Goal: Task Accomplishment & Management: Manage account settings

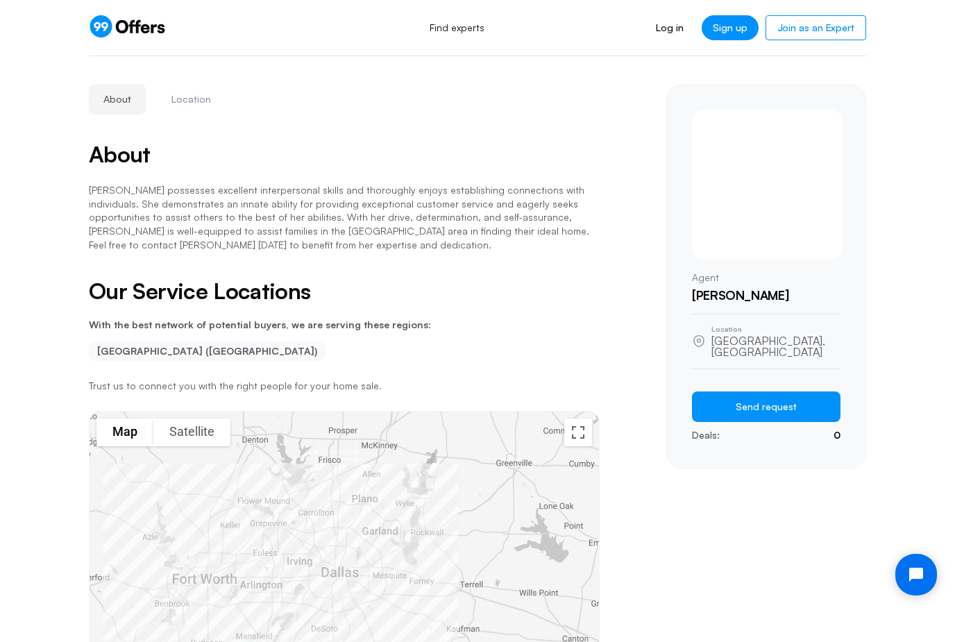
click at [129, 19] on icon at bounding box center [127, 26] width 77 height 22
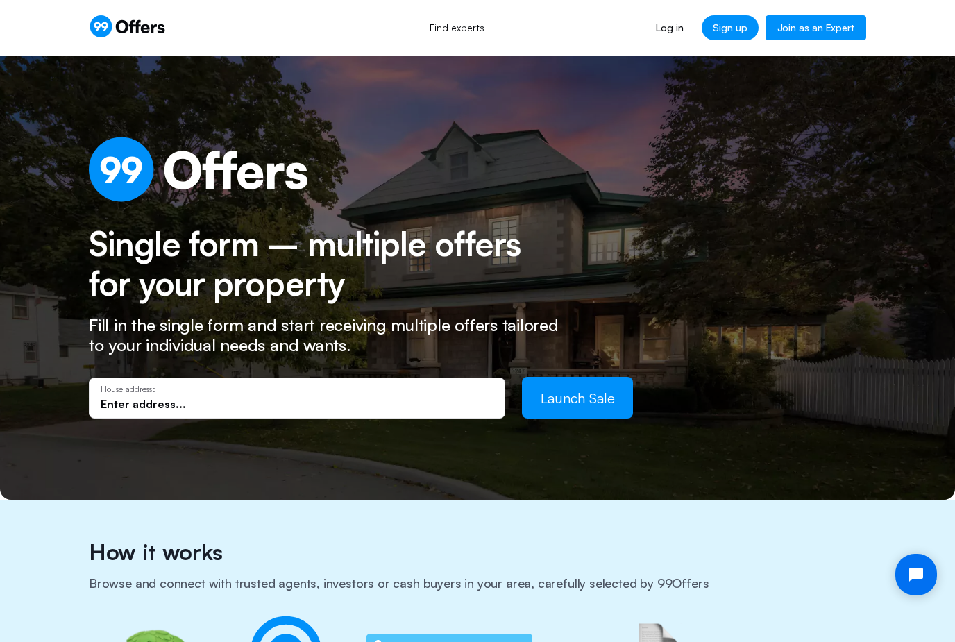
click at [830, 24] on link "Join as an Expert" at bounding box center [816, 27] width 101 height 25
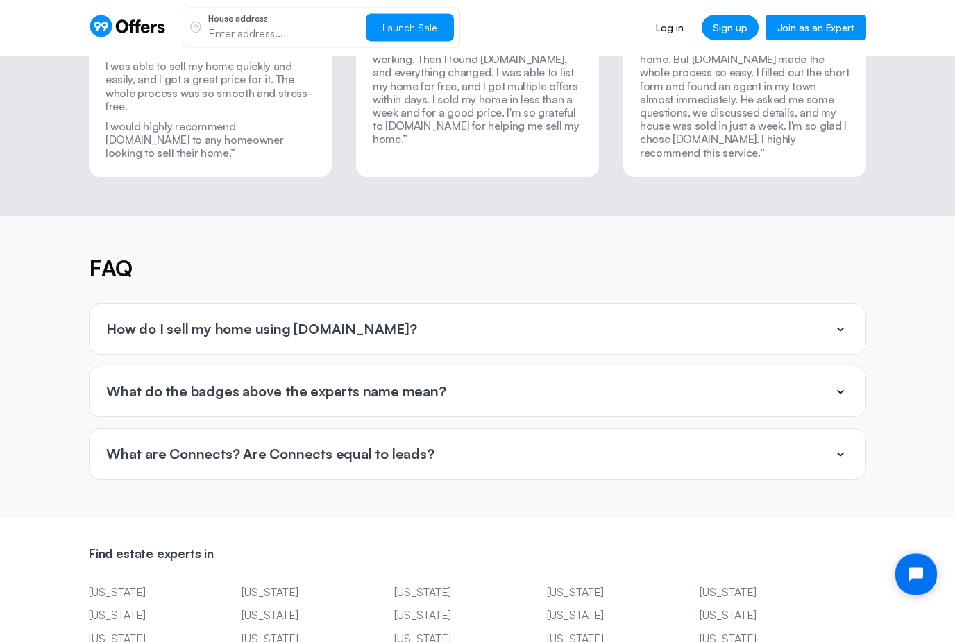
scroll to position [3046, 0]
click at [681, 367] on div "What do the badges above the experts name mean?" at bounding box center [478, 392] width 776 height 50
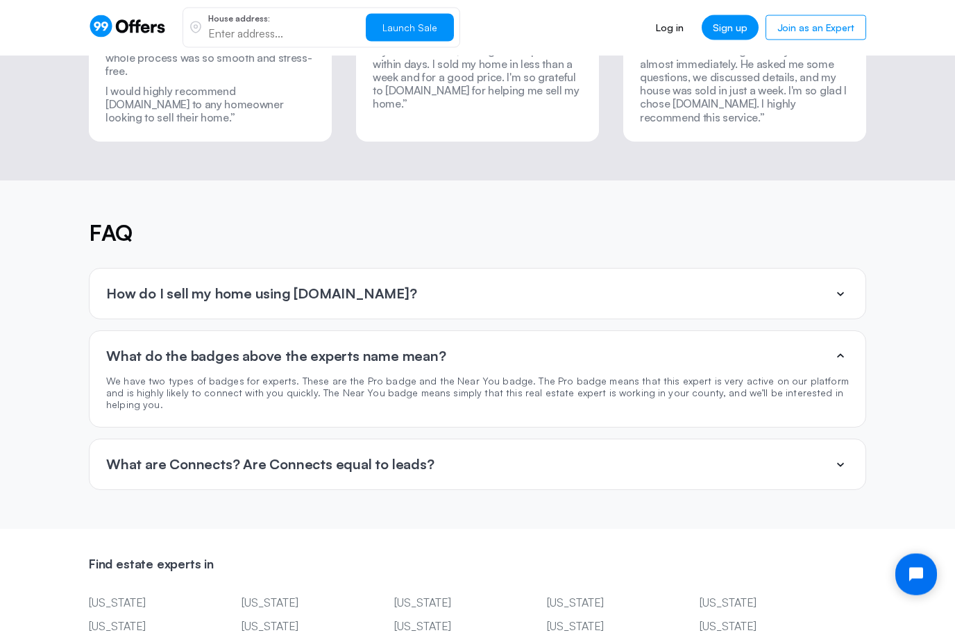
scroll to position [3082, 0]
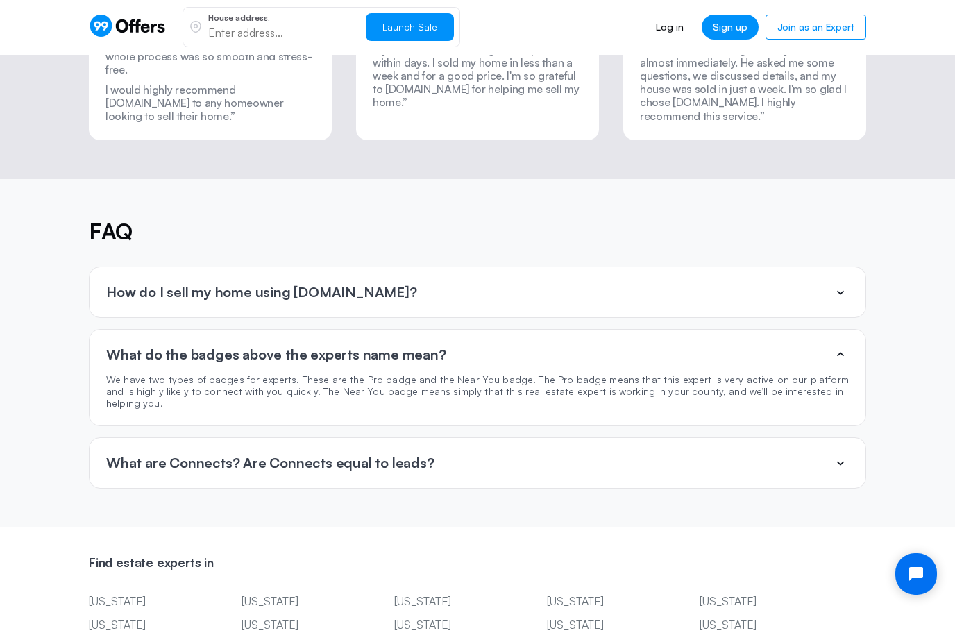
click at [631, 439] on div "What are Connects? Are Connects equal to leads?" at bounding box center [478, 464] width 776 height 50
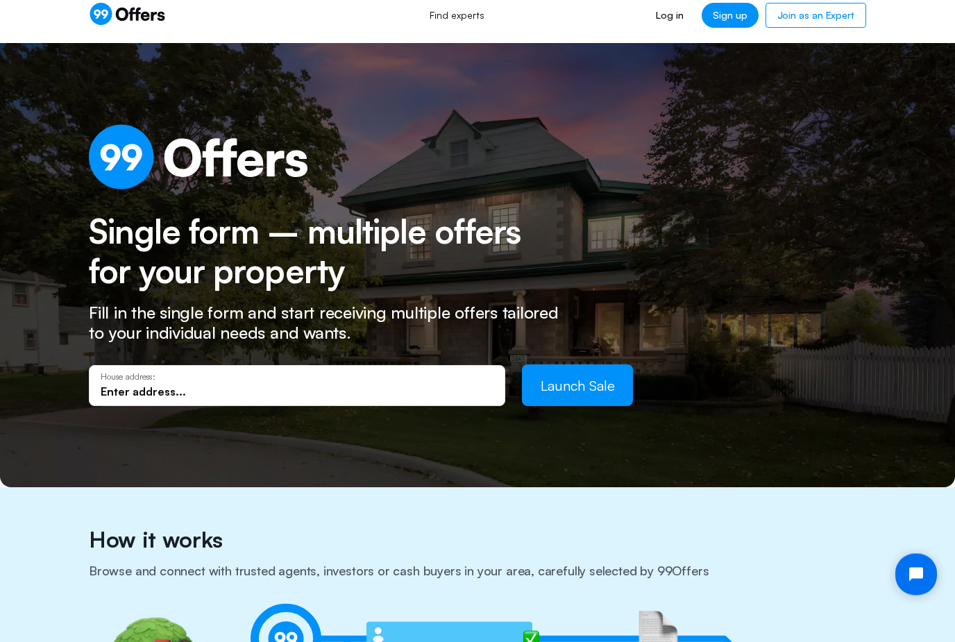
scroll to position [0, 0]
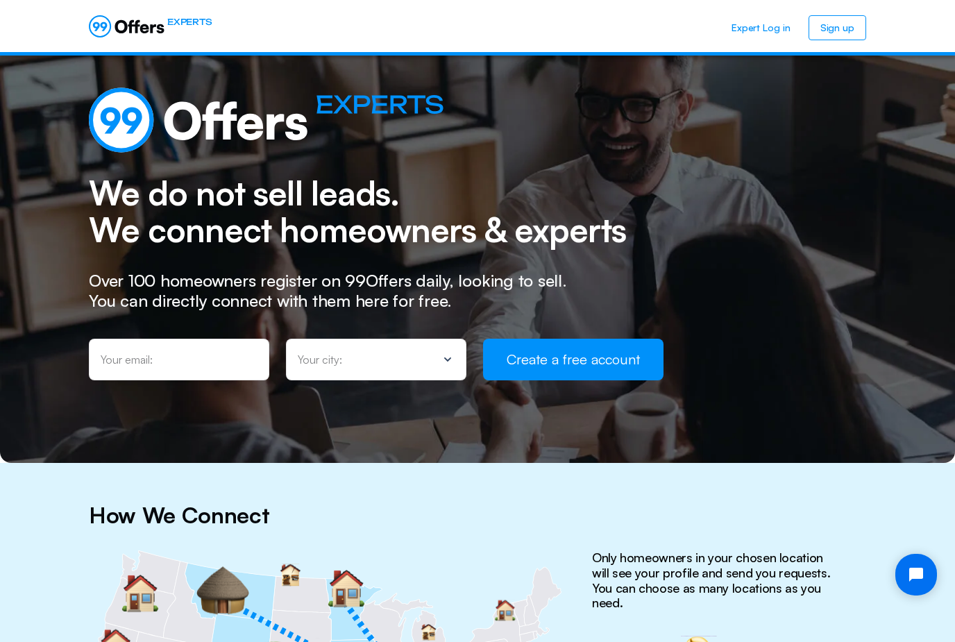
scroll to position [41, 0]
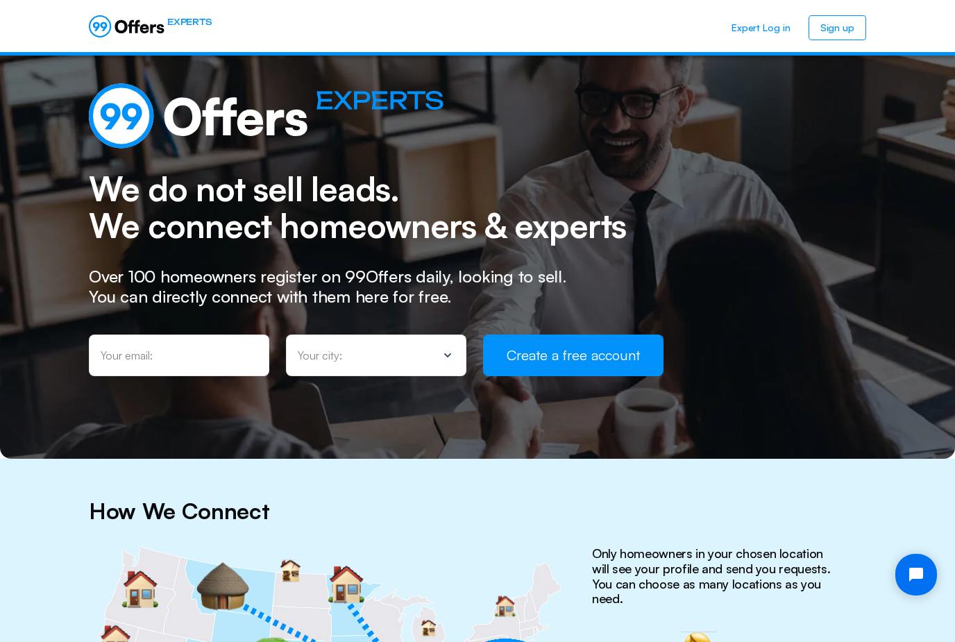
click at [217, 361] on input "email" at bounding box center [179, 355] width 157 height 15
type input "[EMAIL_ADDRESS][DOMAIN_NAME]"
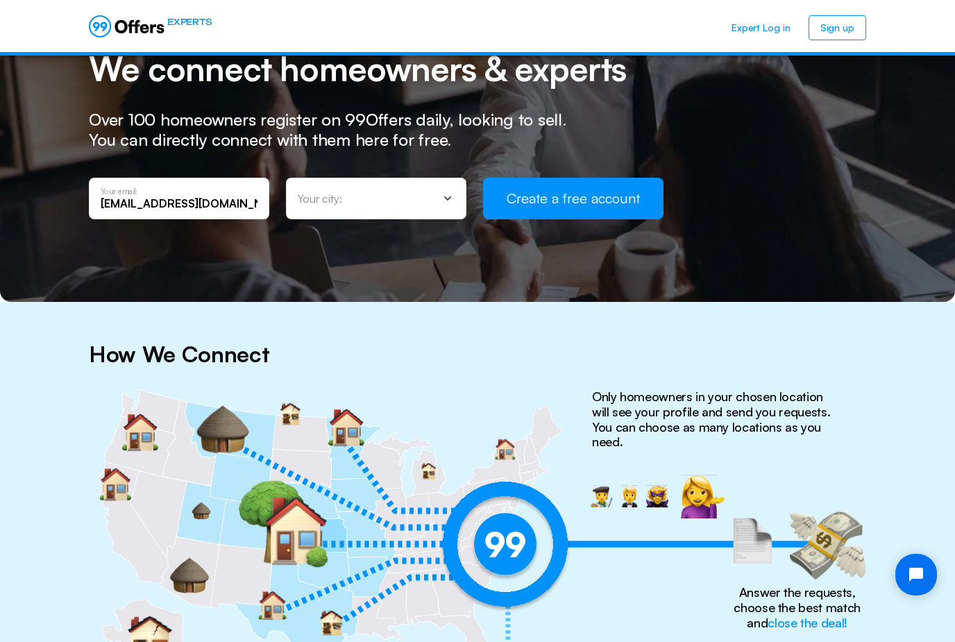
scroll to position [0, 0]
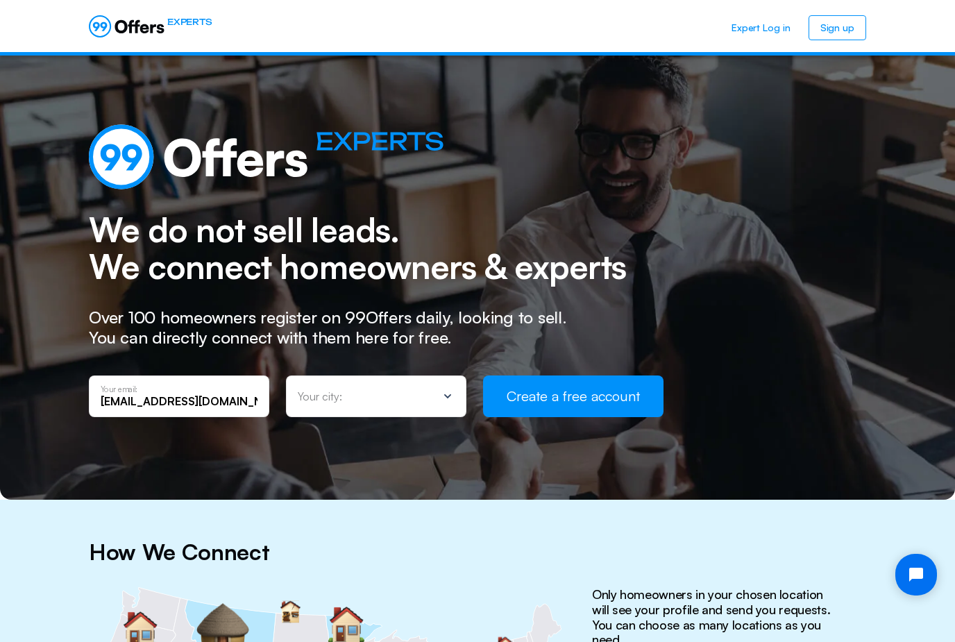
click at [418, 394] on div "Your city:" at bounding box center [368, 397] width 140 height 14
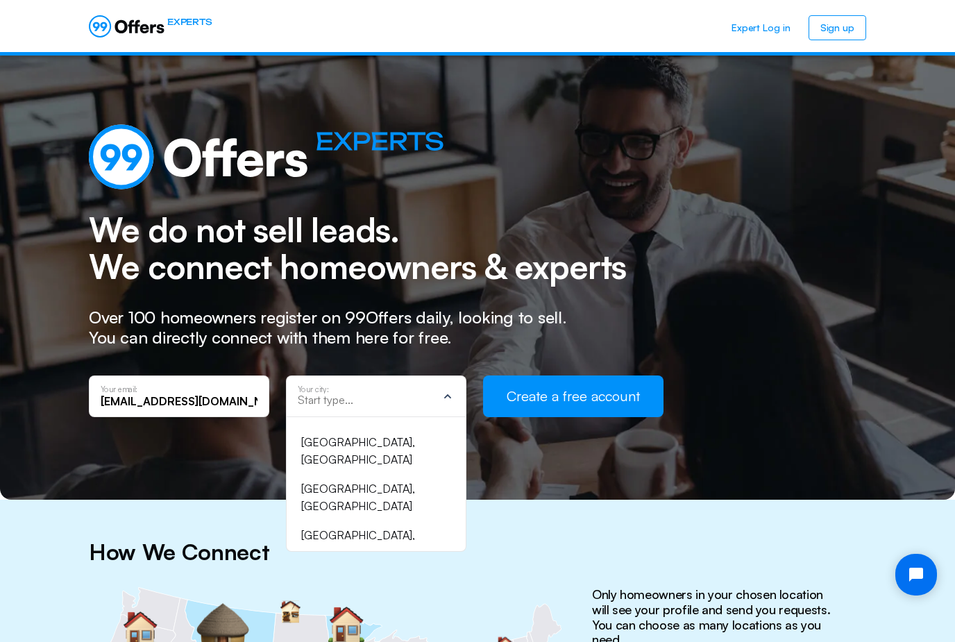
click at [371, 386] on div "Your city:" at bounding box center [347, 390] width 98 height 10
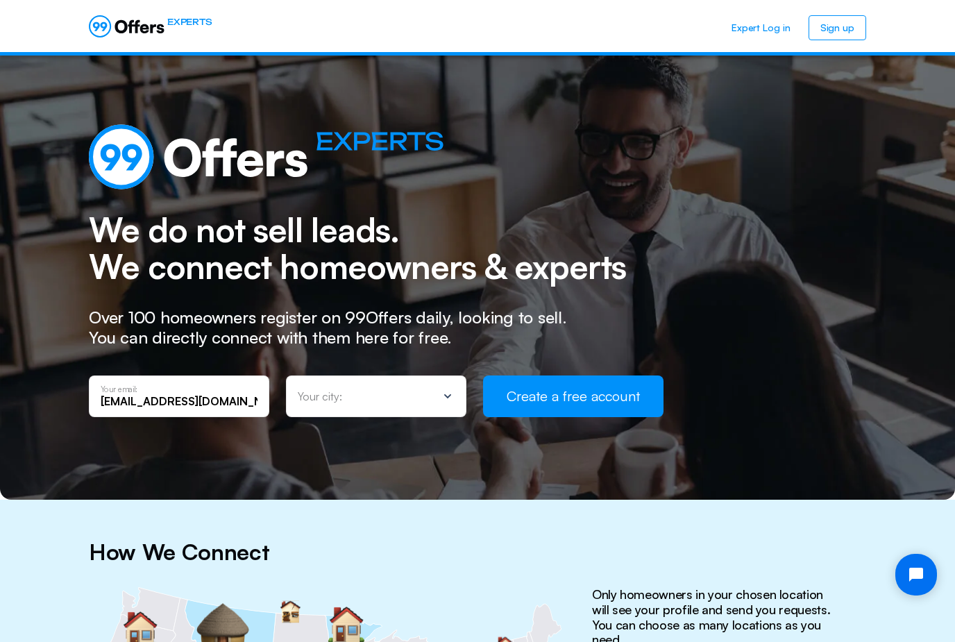
click at [396, 411] on div "Your city:" at bounding box center [376, 397] width 181 height 42
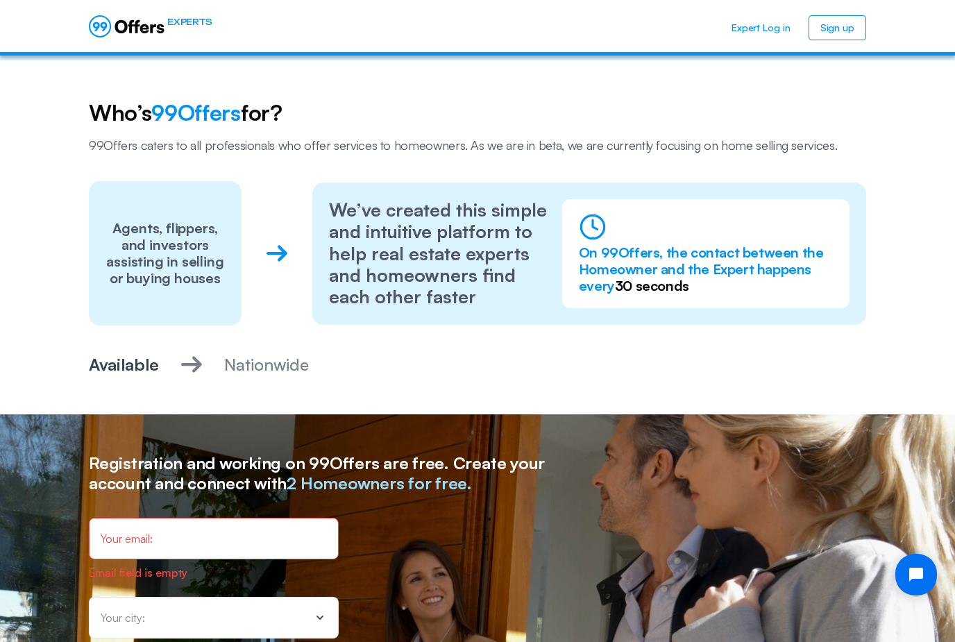
scroll to position [1042, 0]
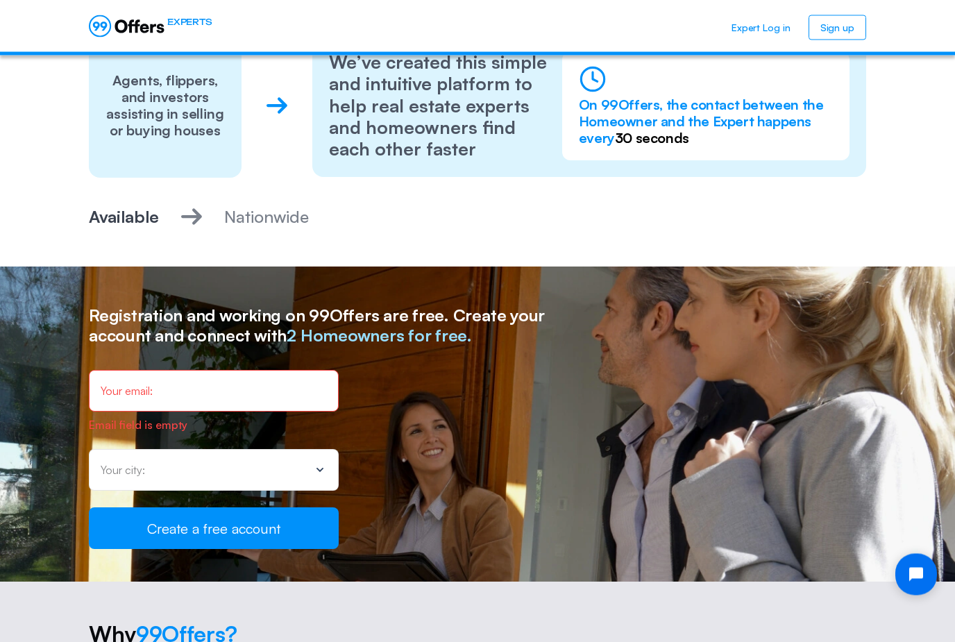
click at [179, 464] on div "Your city:" at bounding box center [205, 471] width 209 height 14
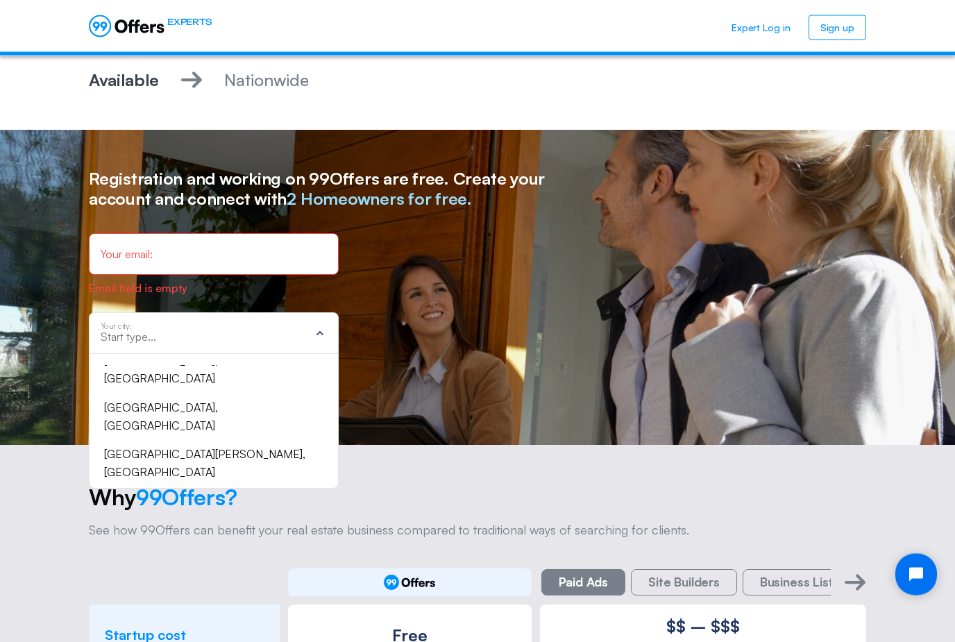
scroll to position [1325, 0]
click at [169, 312] on div "Your city:" at bounding box center [214, 333] width 250 height 42
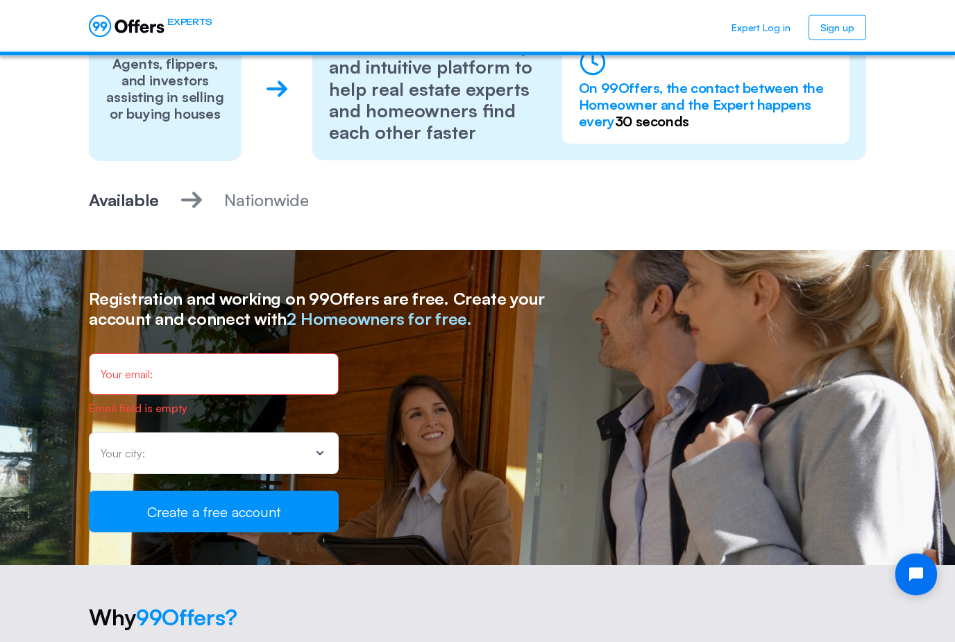
click at [169, 444] on div "Your city:" at bounding box center [214, 454] width 250 height 42
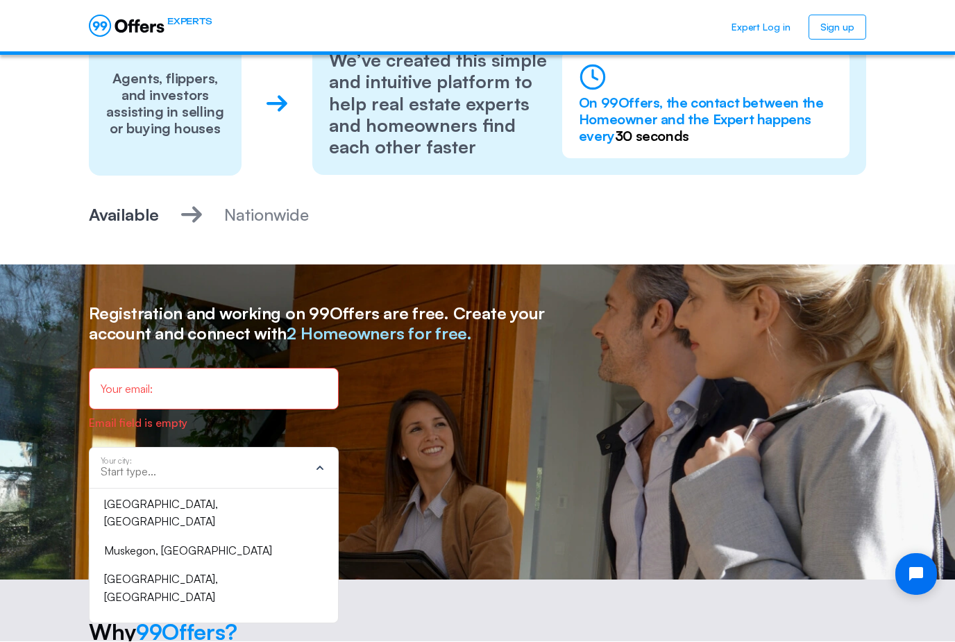
scroll to position [110, 0]
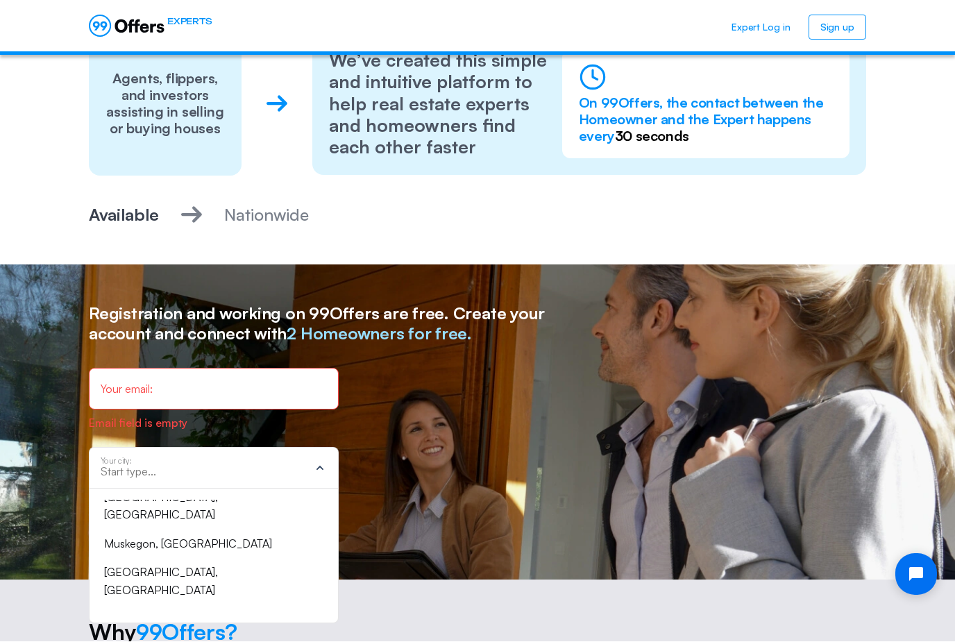
click at [124, 565] on div "[GEOGRAPHIC_DATA], [GEOGRAPHIC_DATA]" at bounding box center [205, 582] width 203 height 35
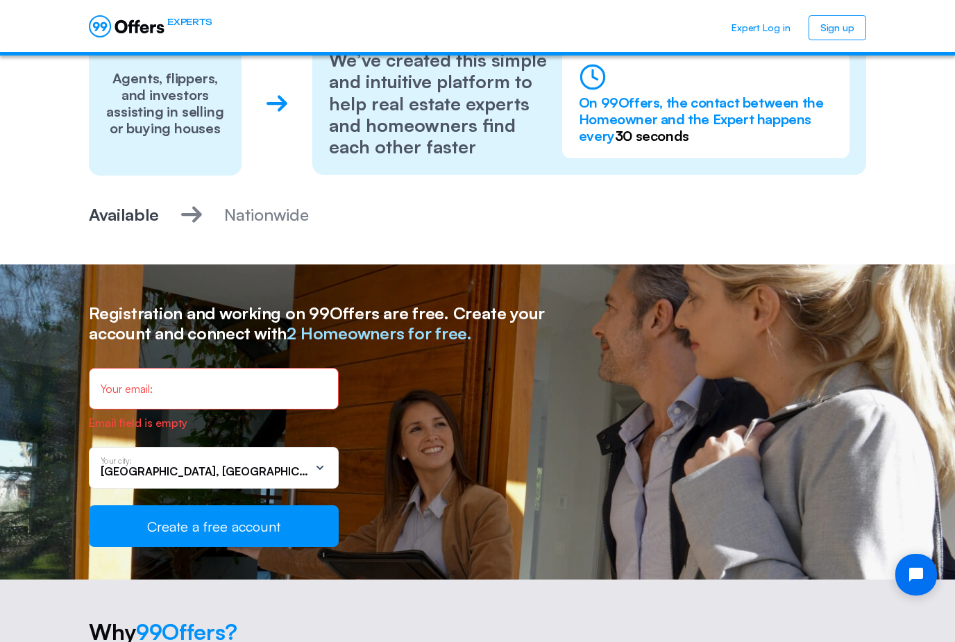
click at [135, 368] on div "Your email:" at bounding box center [214, 389] width 250 height 42
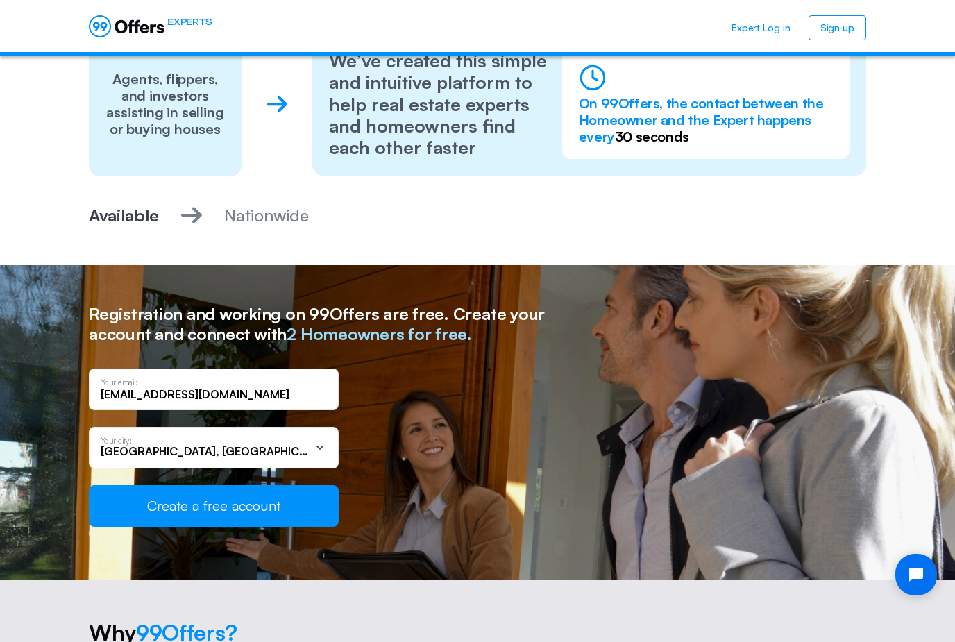
type input "[EMAIL_ADDRESS][DOMAIN_NAME]"
click at [285, 494] on button "Create a free account" at bounding box center [214, 506] width 250 height 42
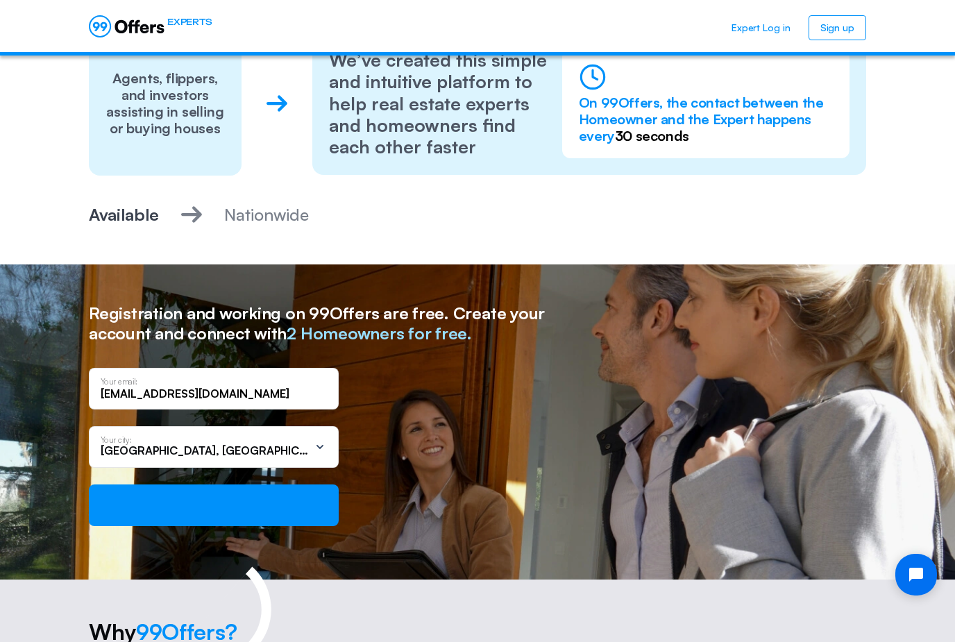
scroll to position [0, 0]
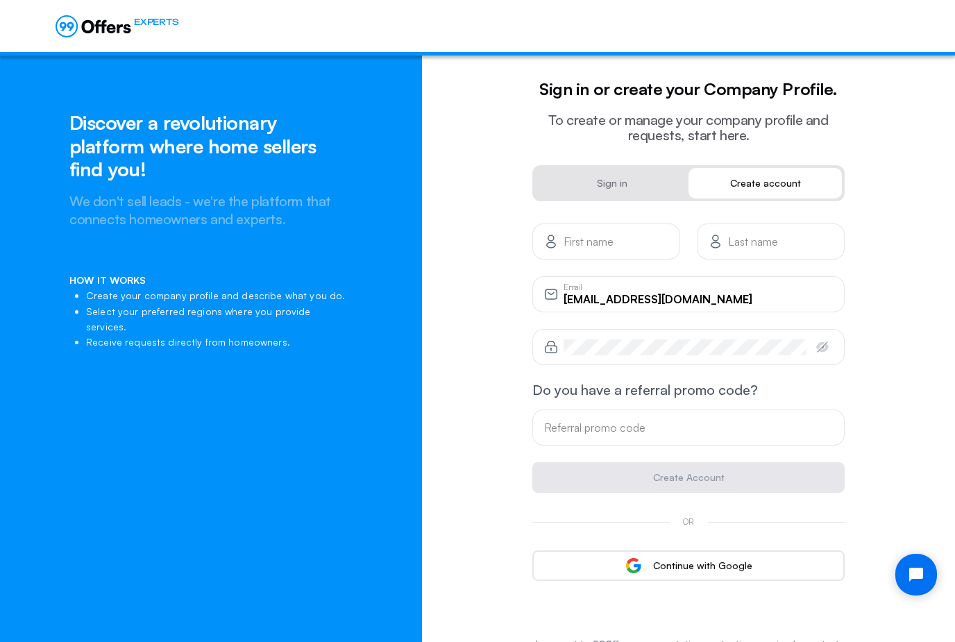
click at [627, 249] on input "text" at bounding box center [616, 241] width 105 height 15
type input "[PERSON_NAME]"
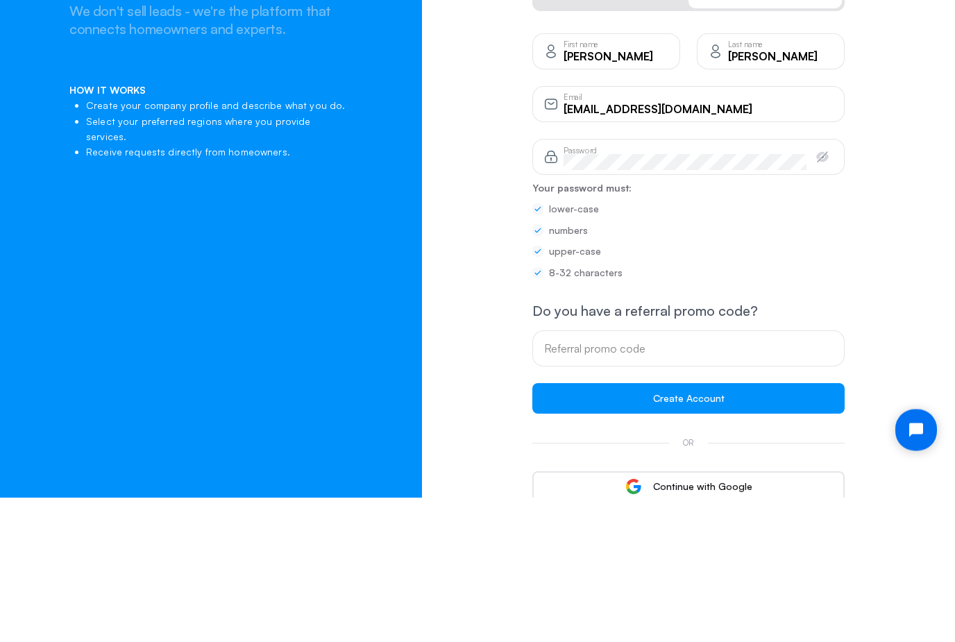
click at [789, 486] on input "text" at bounding box center [688, 493] width 289 height 15
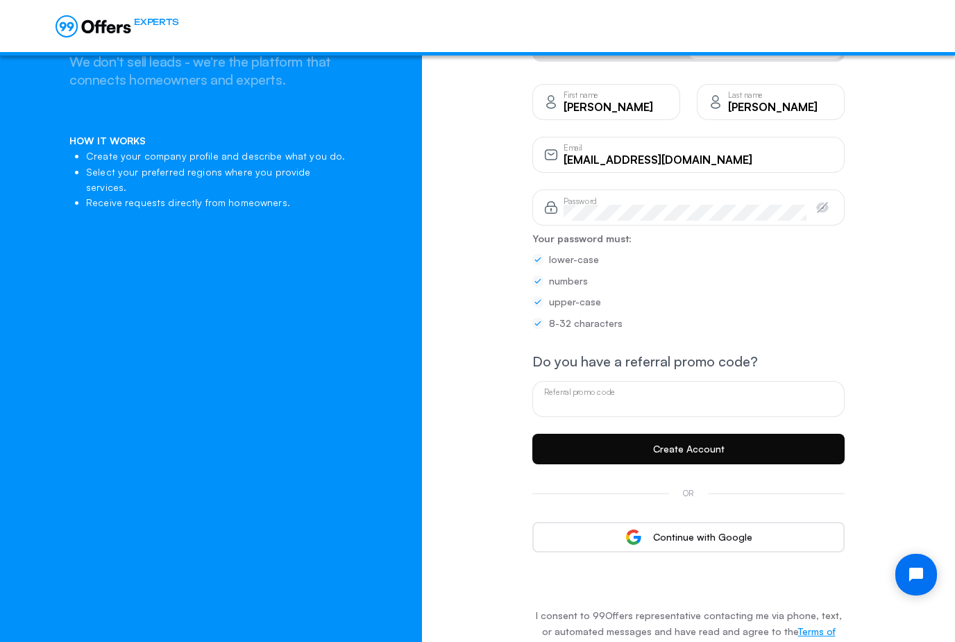
click at [831, 442] on button "Create Account" at bounding box center [689, 449] width 312 height 31
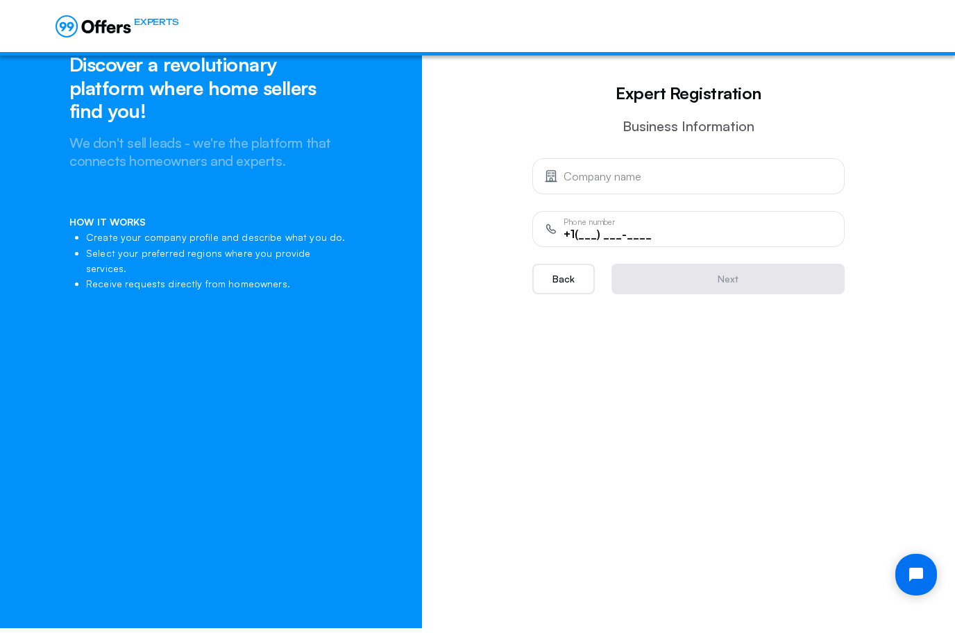
scroll to position [13, 0]
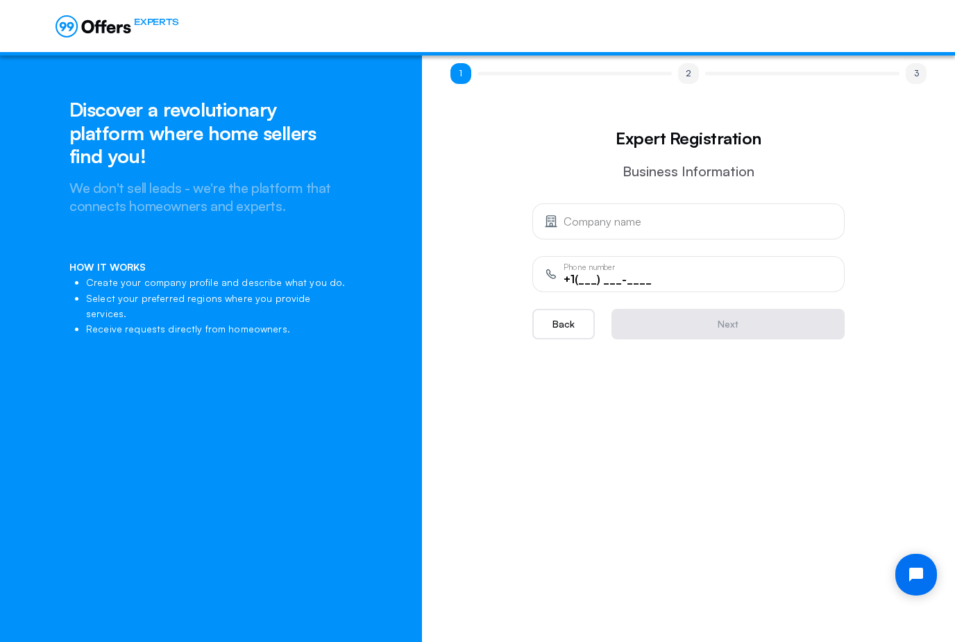
click at [671, 229] on input "text" at bounding box center [698, 221] width 269 height 15
type input "E"
type input "EXP Realty LLC"
click at [622, 272] on input "+1(___) ___-____" at bounding box center [698, 279] width 269 height 15
type input "[PHONE_NUMBER]"
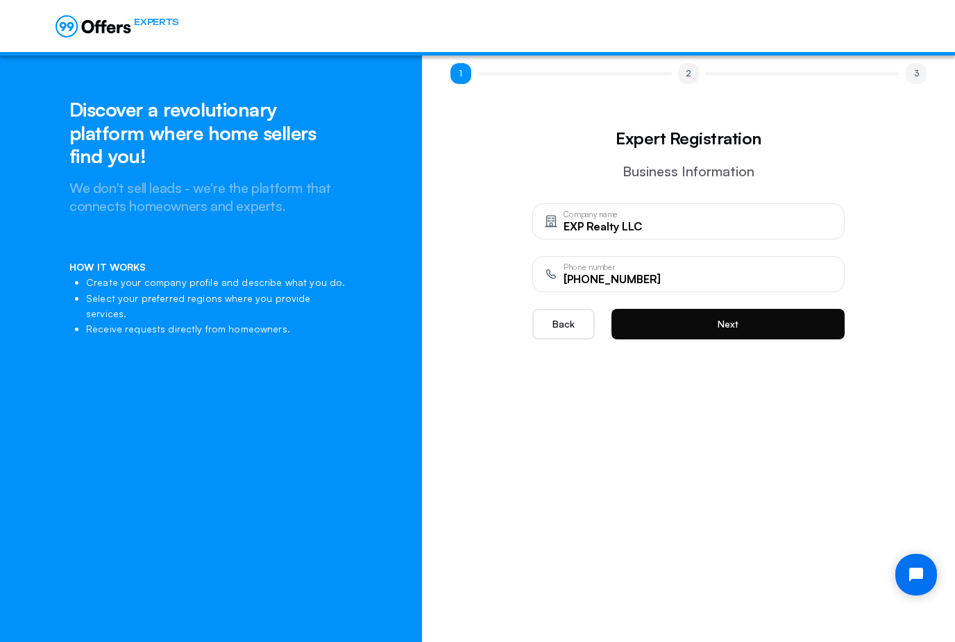
click at [830, 321] on button "Next" at bounding box center [728, 324] width 233 height 31
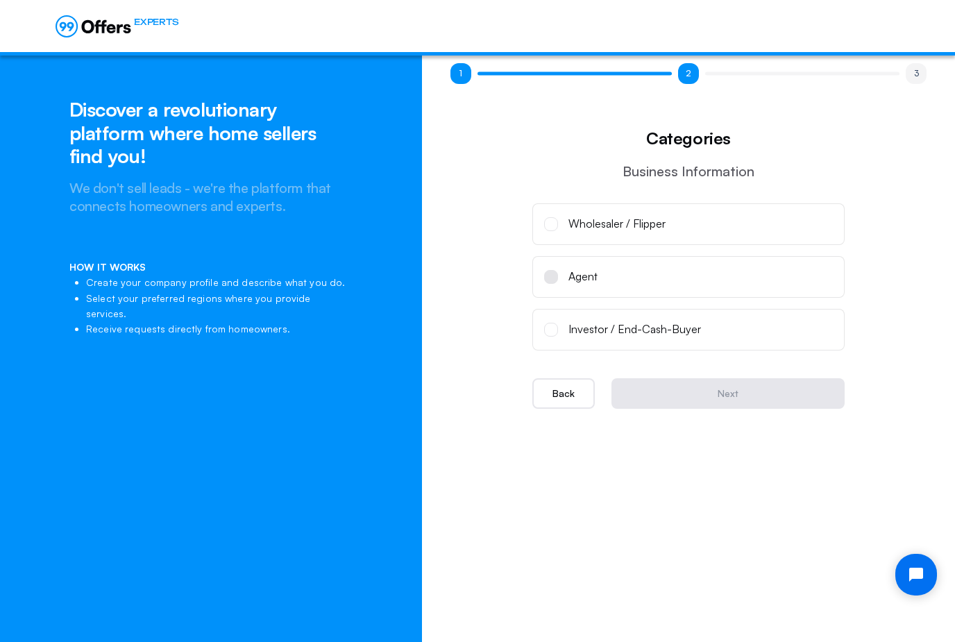
click at [689, 257] on label "Agent" at bounding box center [689, 277] width 312 height 42
click at [0, 0] on input "Agent" at bounding box center [0, 0] width 0 height 0
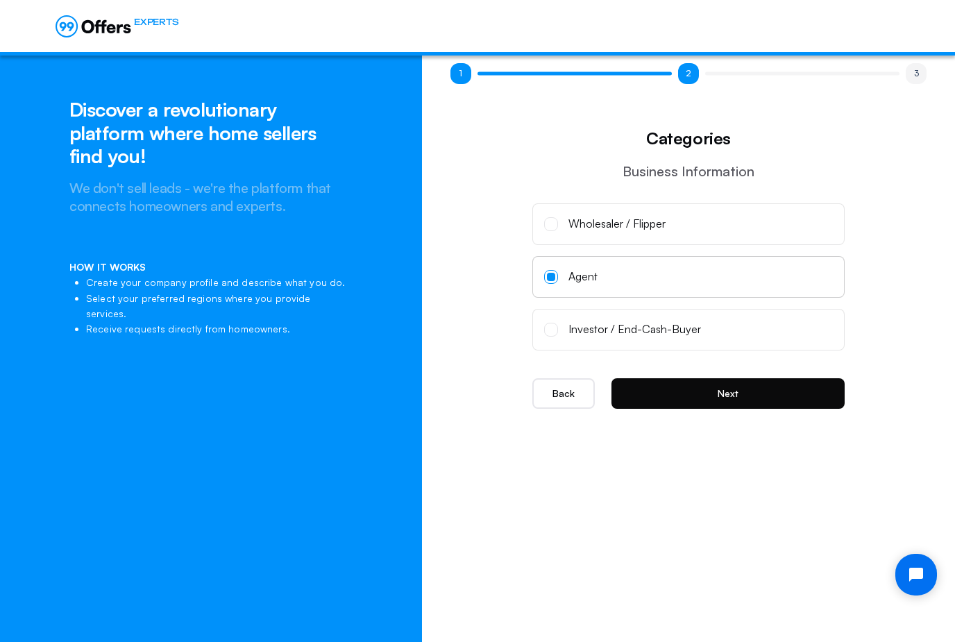
click at [822, 403] on button "Next" at bounding box center [728, 393] width 233 height 31
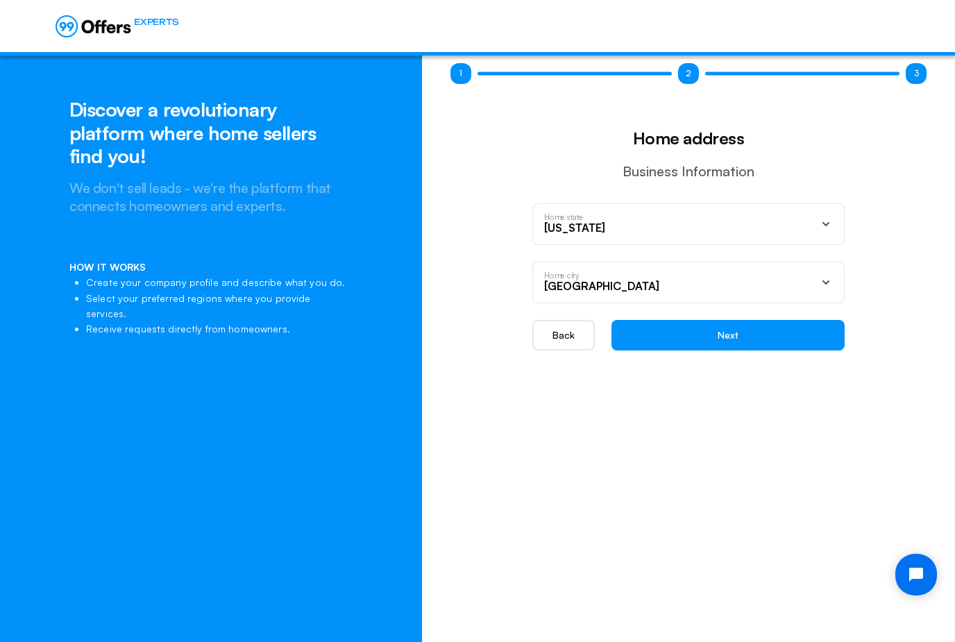
click at [837, 285] on div "Home city [GEOGRAPHIC_DATA]" at bounding box center [689, 283] width 312 height 42
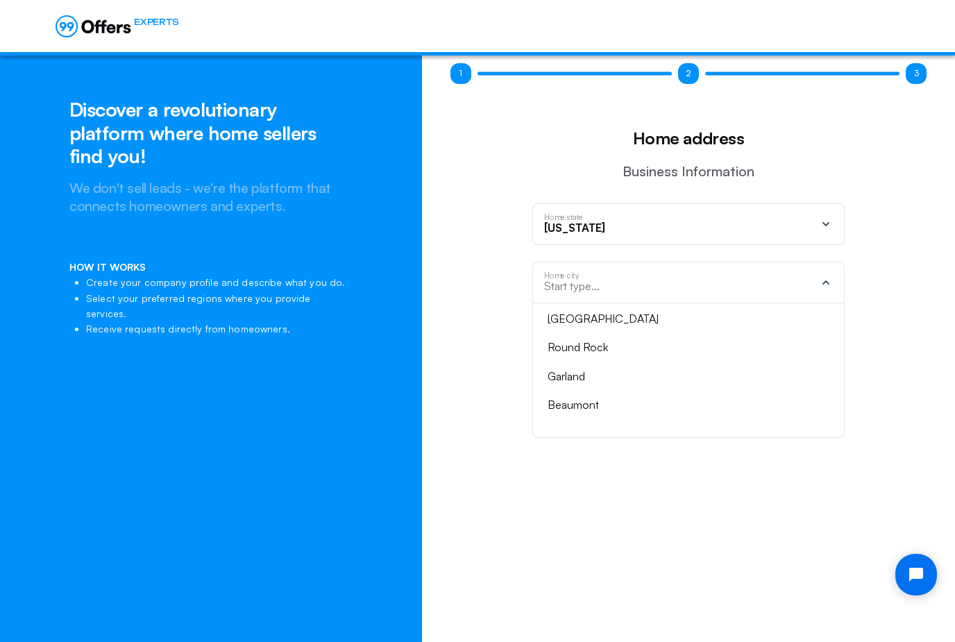
scroll to position [333, 0]
click at [685, 365] on div "Garland" at bounding box center [680, 372] width 265 height 18
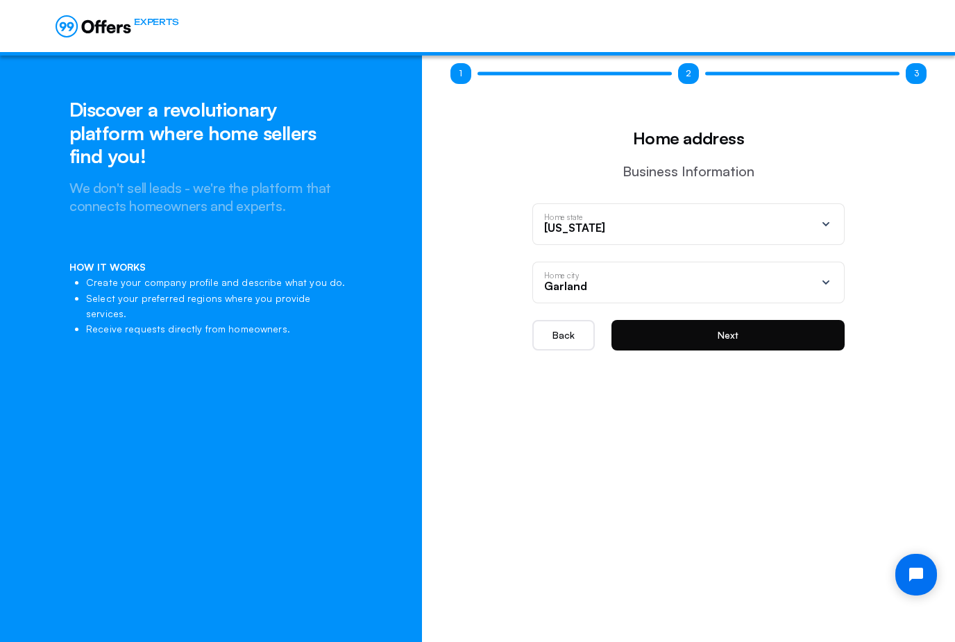
click at [808, 344] on button "Next" at bounding box center [728, 335] width 233 height 31
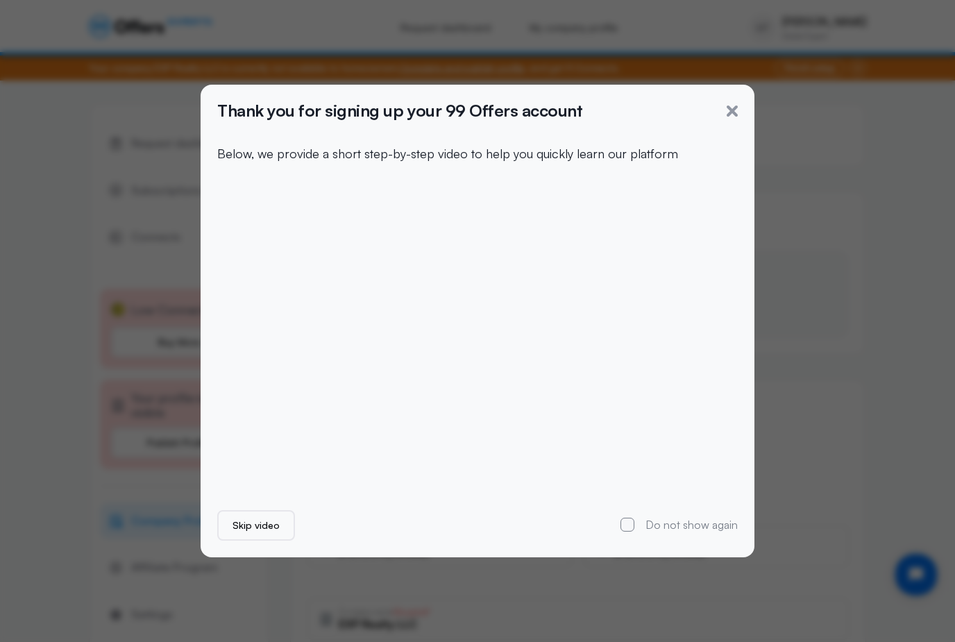
scroll to position [35, 0]
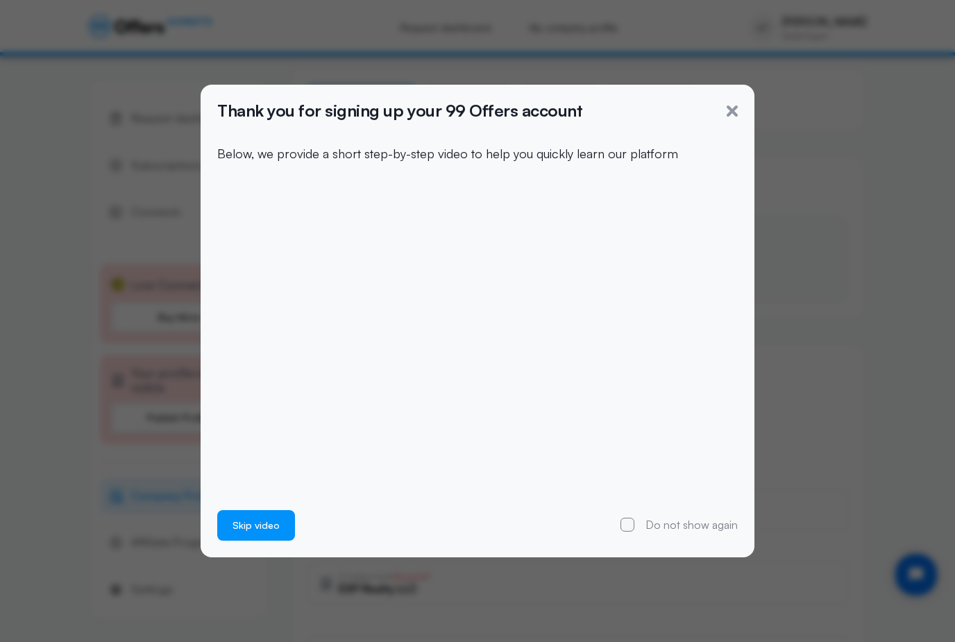
click at [253, 531] on button "Skip video" at bounding box center [256, 525] width 78 height 31
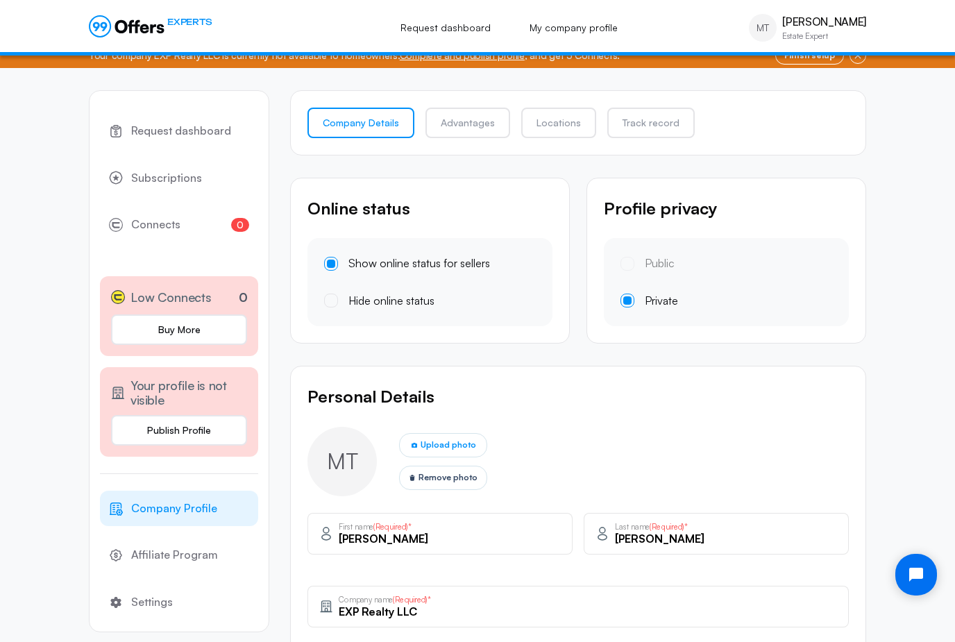
scroll to position [5, 0]
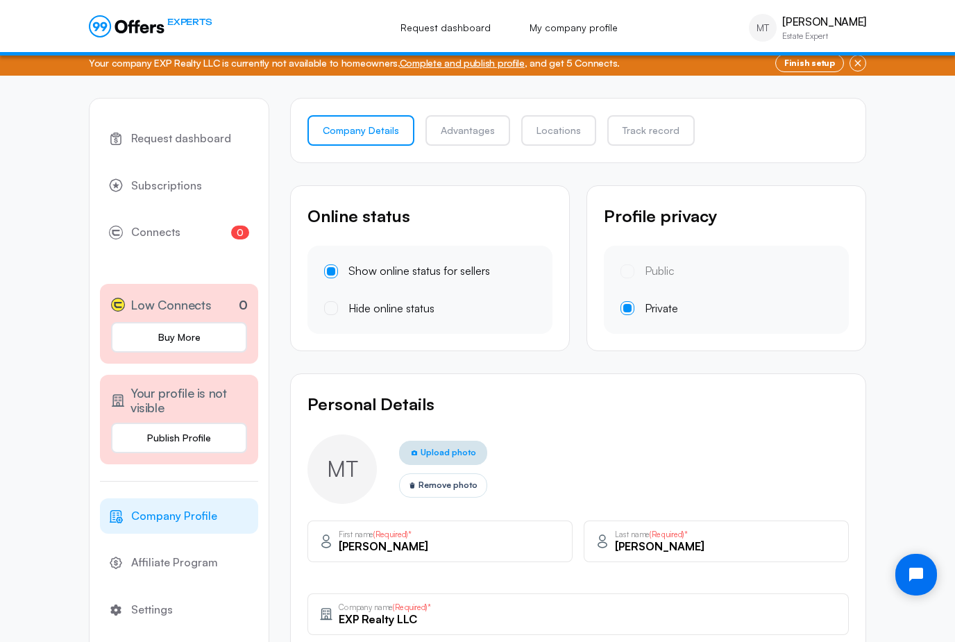
click at [462, 449] on span "Upload photo" at bounding box center [449, 452] width 56 height 13
click at [0, 0] on input "Upload photo" at bounding box center [0, 0] width 0 height 0
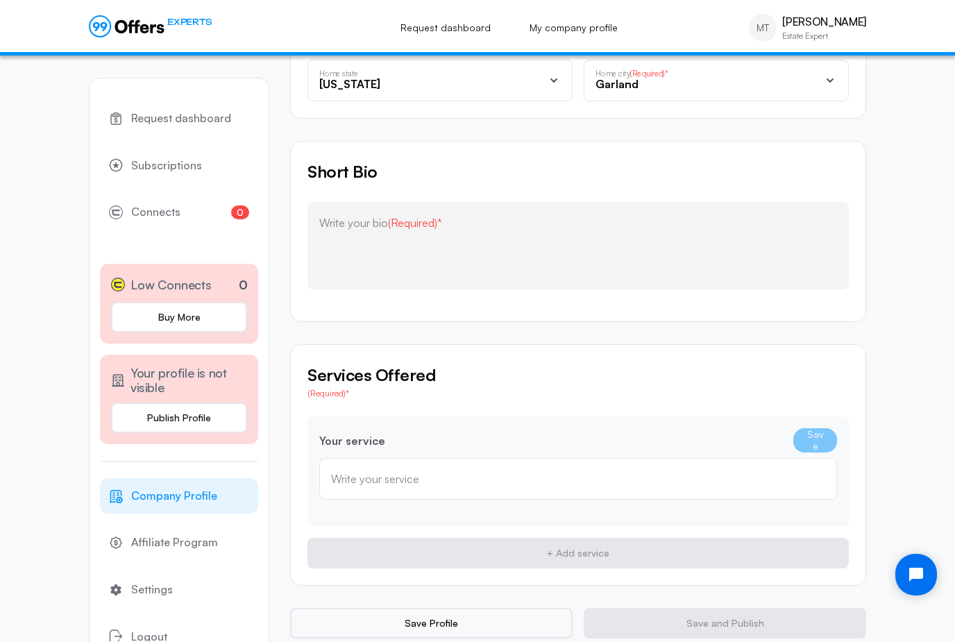
scroll to position [798, 0]
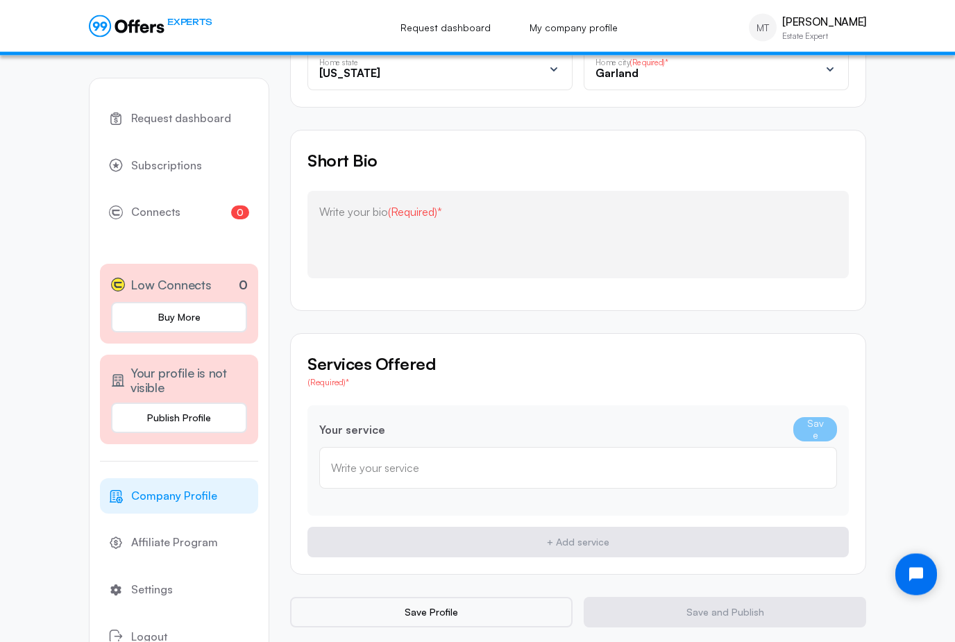
click at [600, 470] on input "text" at bounding box center [578, 468] width 494 height 15
type input "R"
type input "First time home buyer"
click at [819, 428] on button "Save" at bounding box center [816, 430] width 44 height 24
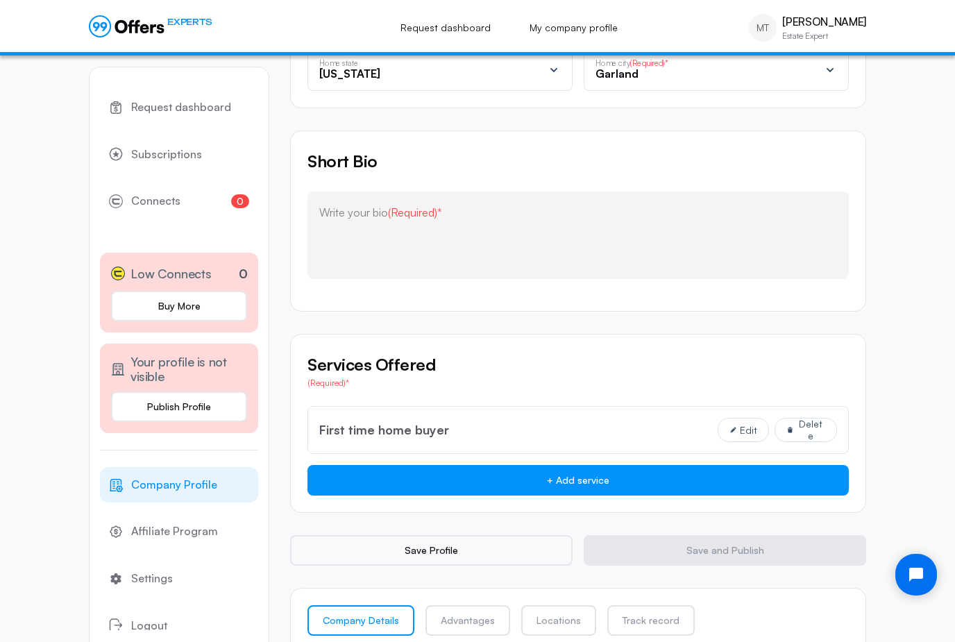
scroll to position [794, 0]
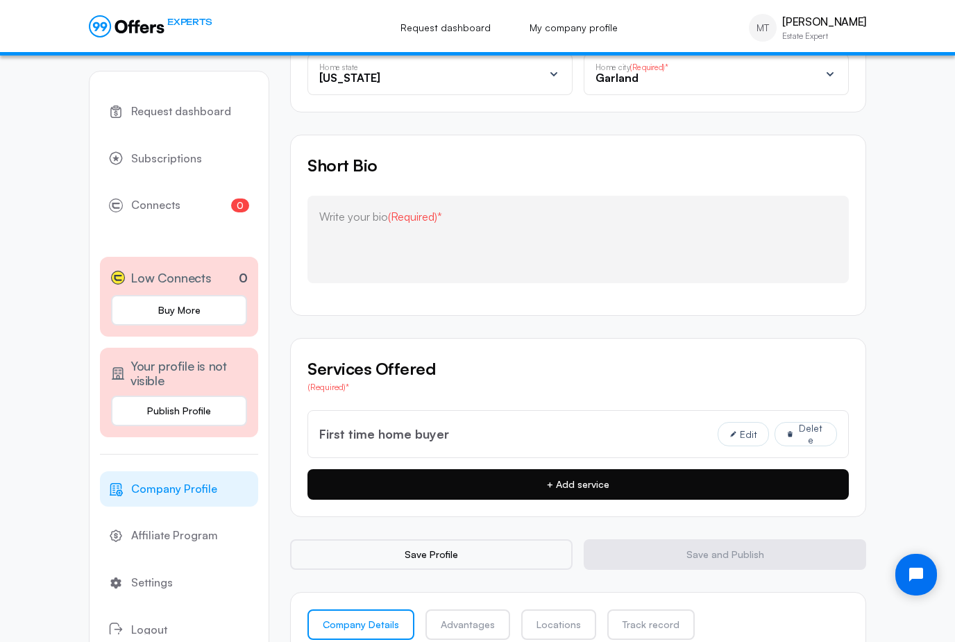
click at [762, 482] on button "+ Add service" at bounding box center [579, 484] width 542 height 31
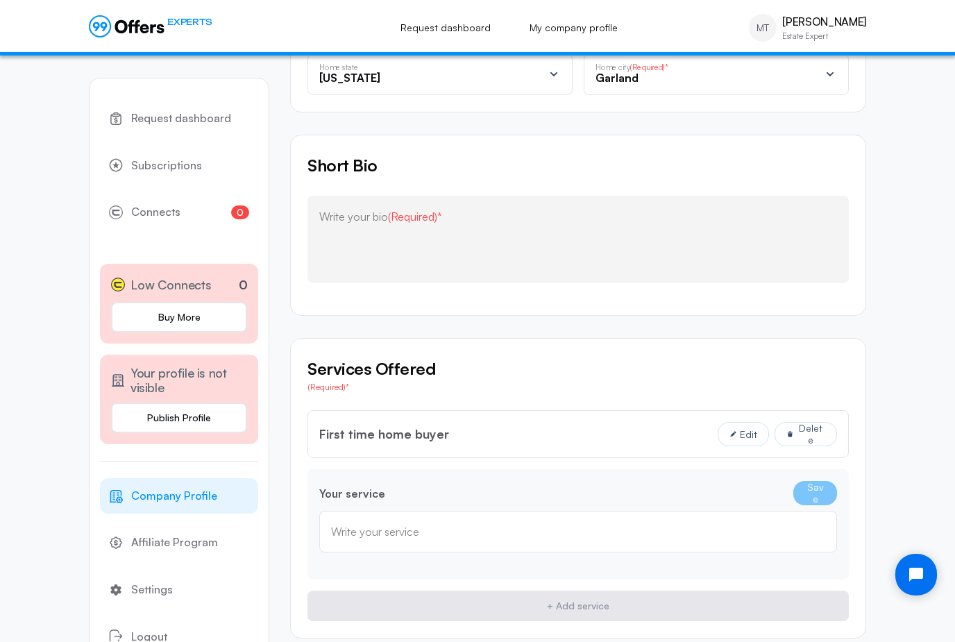
click at [692, 542] on div "Write your service" at bounding box center [578, 532] width 518 height 42
type input "Bilingual"
click at [832, 492] on button "Save" at bounding box center [816, 493] width 44 height 24
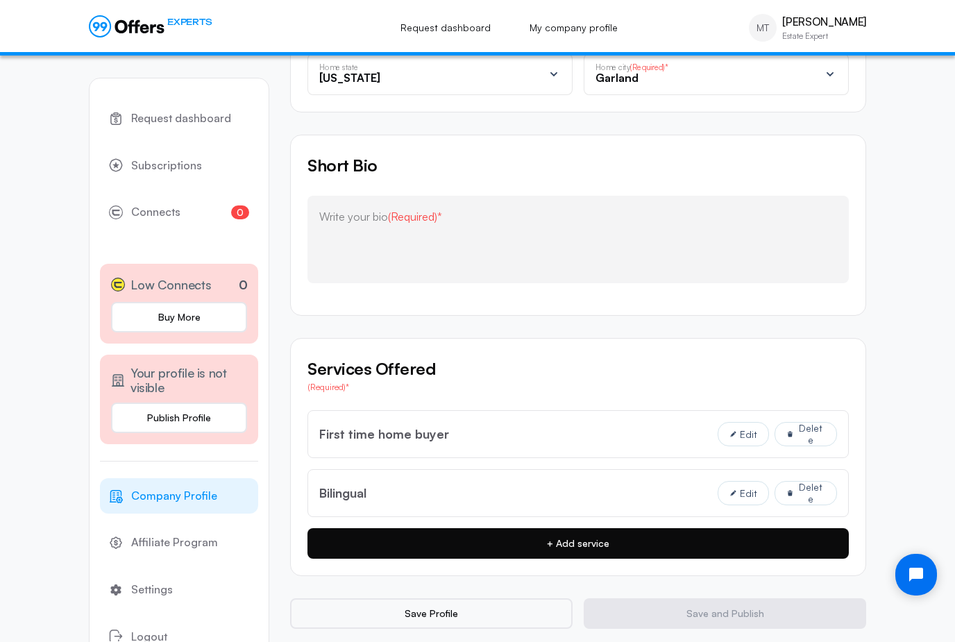
click at [783, 542] on button "+ Add service" at bounding box center [579, 543] width 542 height 31
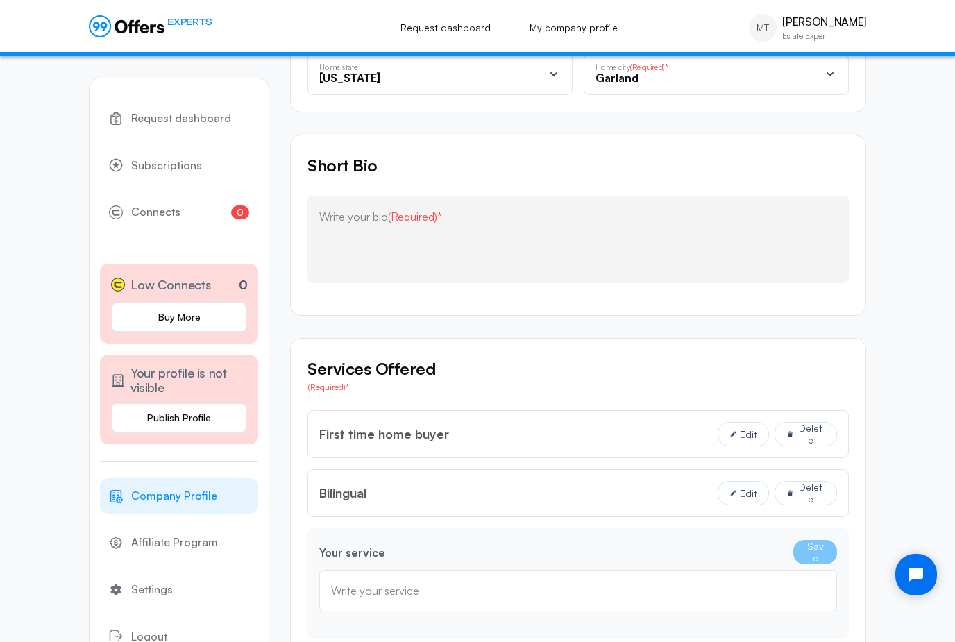
click at [720, 583] on div "Write your service" at bounding box center [578, 590] width 494 height 15
type input "Negotiator"
click at [814, 544] on button "Save" at bounding box center [816, 552] width 44 height 24
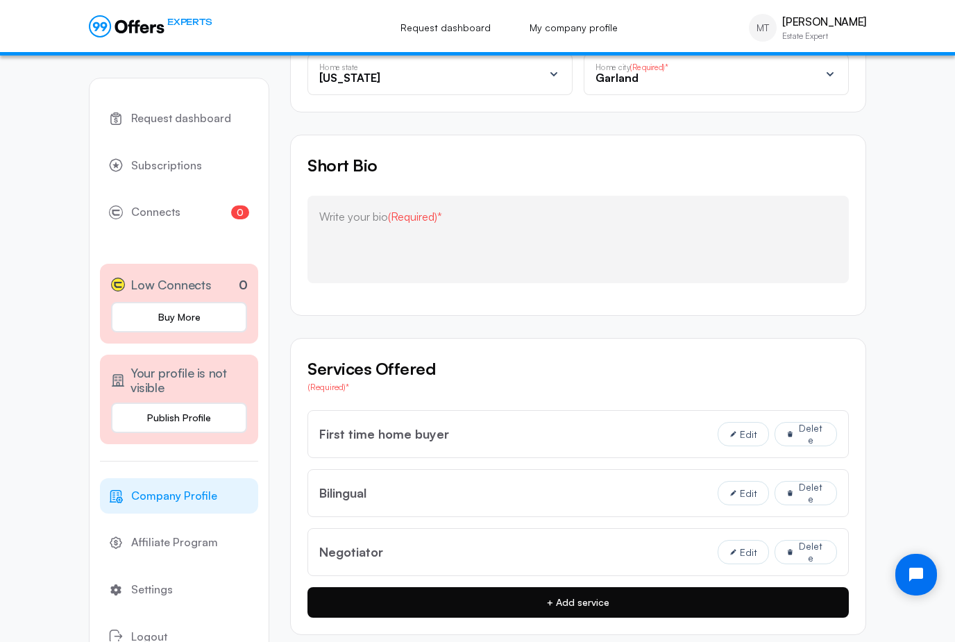
click at [752, 601] on button "+ Add service" at bounding box center [579, 602] width 542 height 31
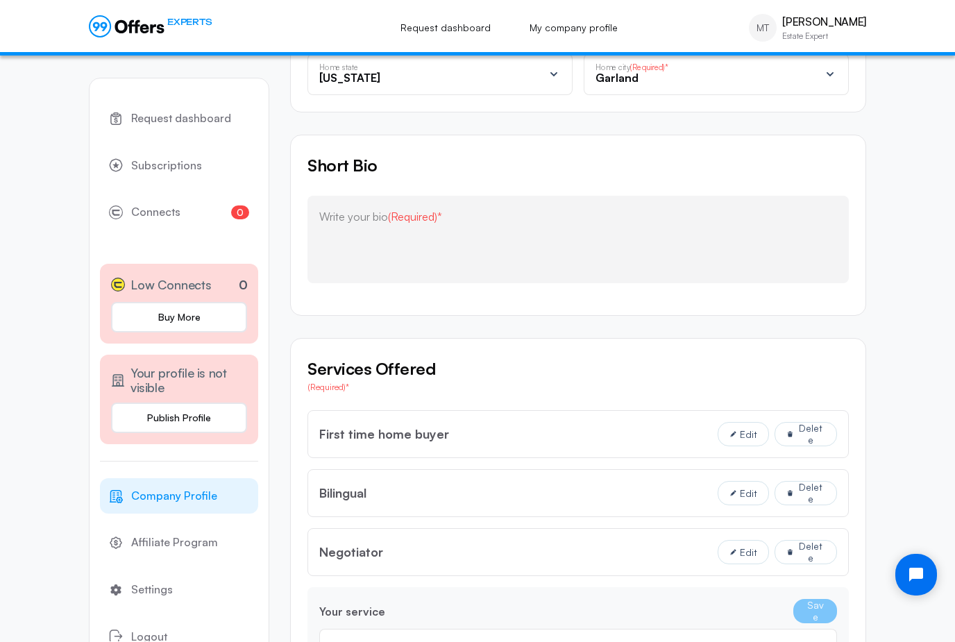
click at [706, 642] on div "Write your service" at bounding box center [578, 649] width 494 height 15
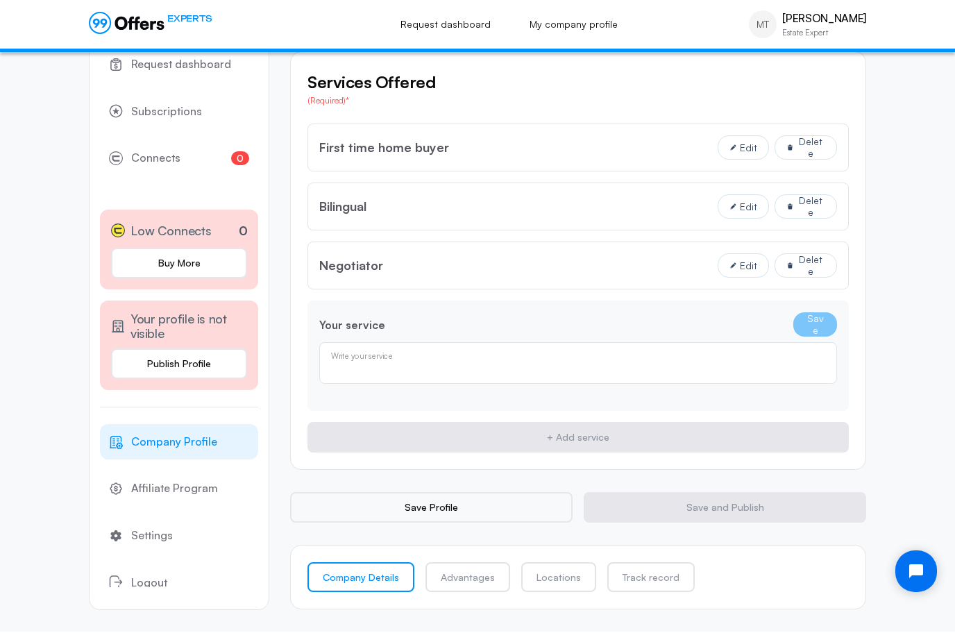
type input "R"
type input "Network"
click at [828, 324] on button "Save" at bounding box center [816, 328] width 44 height 24
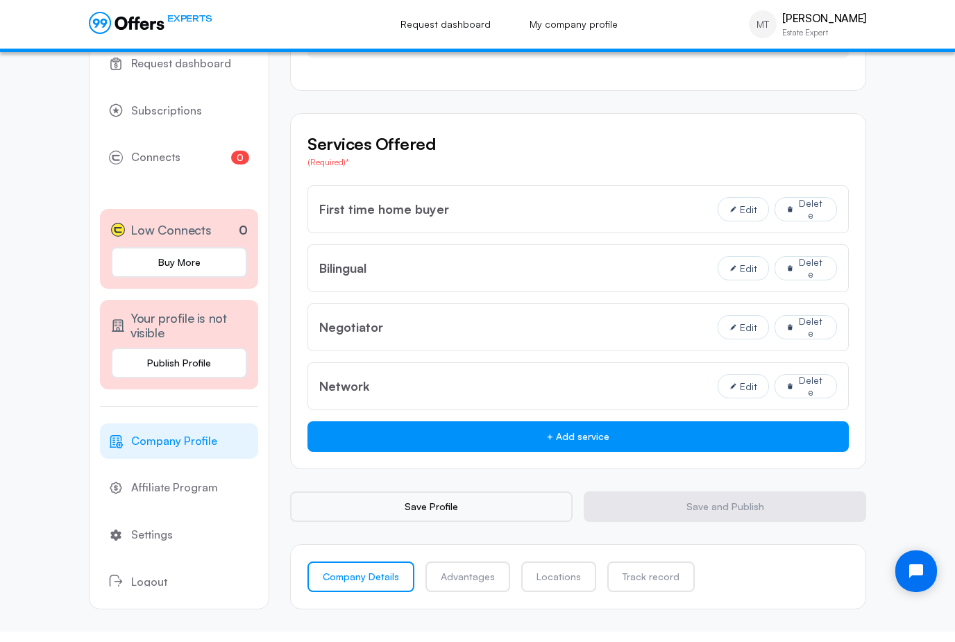
scroll to position [971, 0]
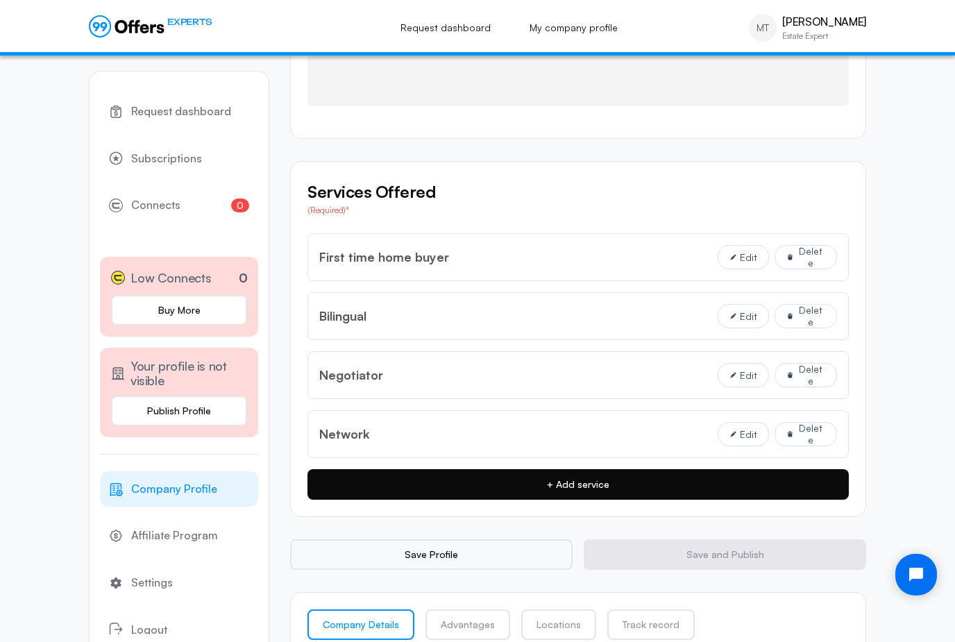
click at [775, 483] on button "+ Add service" at bounding box center [579, 484] width 542 height 31
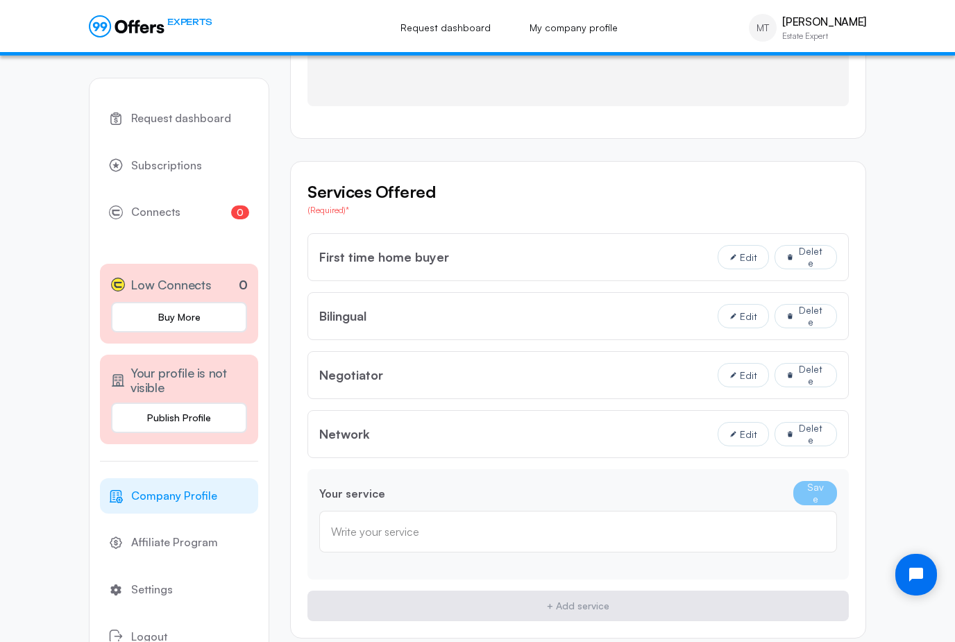
click at [699, 533] on input "text" at bounding box center [578, 531] width 494 height 15
type input "Resale homes"
click at [812, 483] on button "Save" at bounding box center [816, 493] width 44 height 24
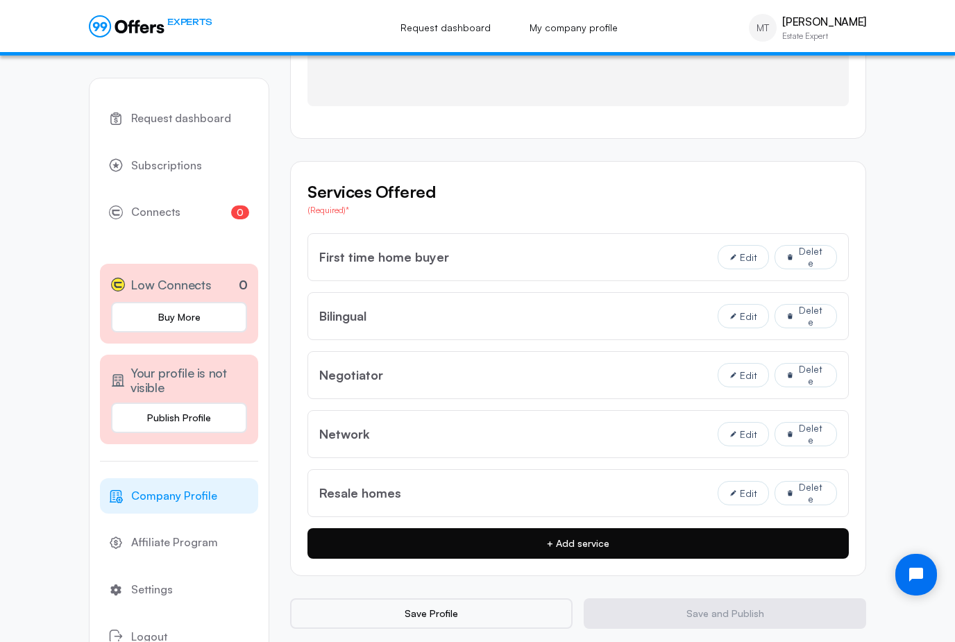
click at [756, 547] on button "+ Add service" at bounding box center [579, 543] width 542 height 31
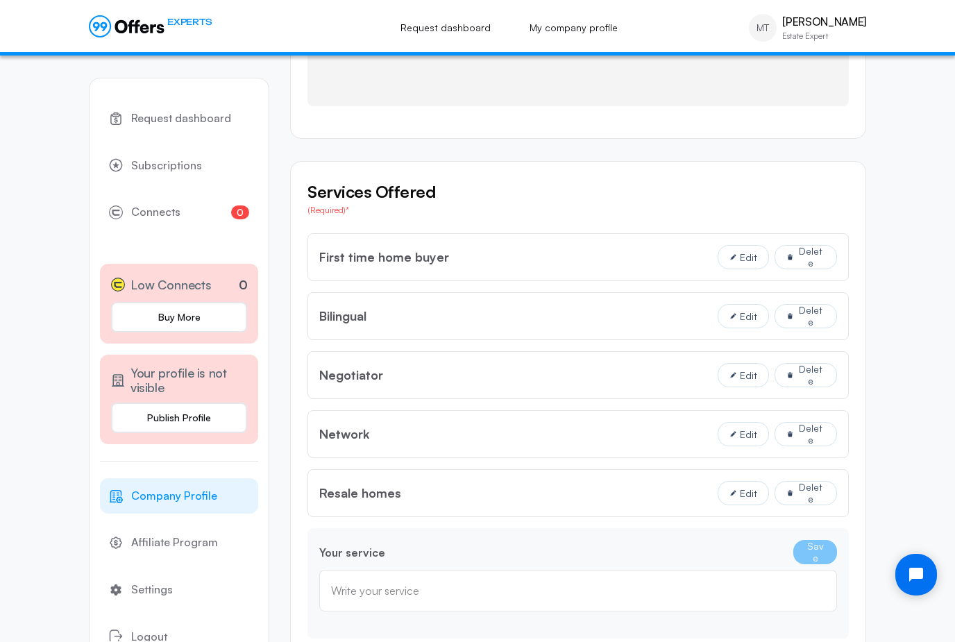
click at [699, 571] on div "Write your service" at bounding box center [578, 591] width 518 height 42
type input "Down payment assistance"
click at [824, 549] on button "Save" at bounding box center [816, 552] width 44 height 24
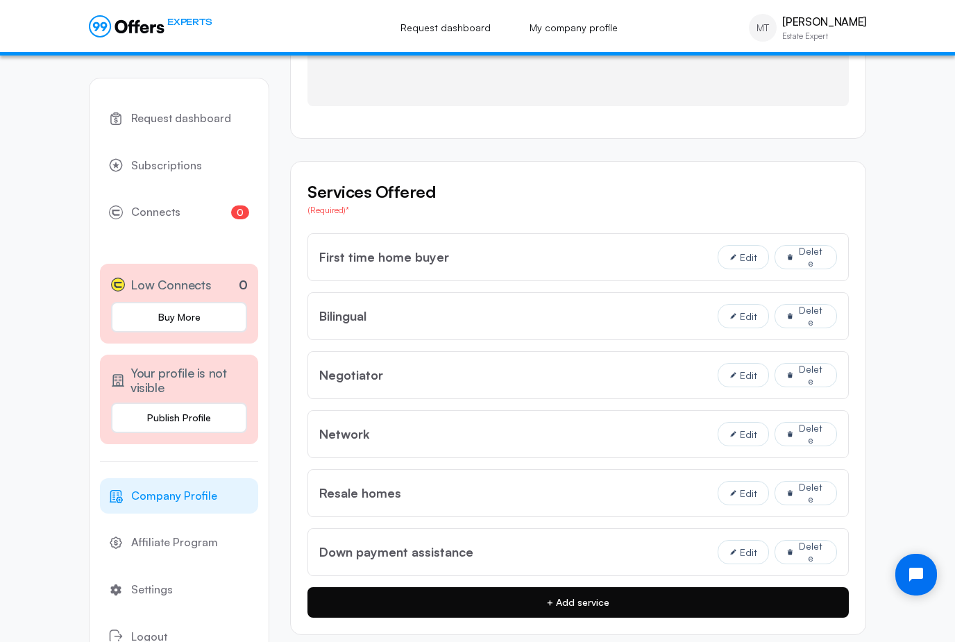
click at [729, 600] on button "+ Add service" at bounding box center [579, 602] width 542 height 31
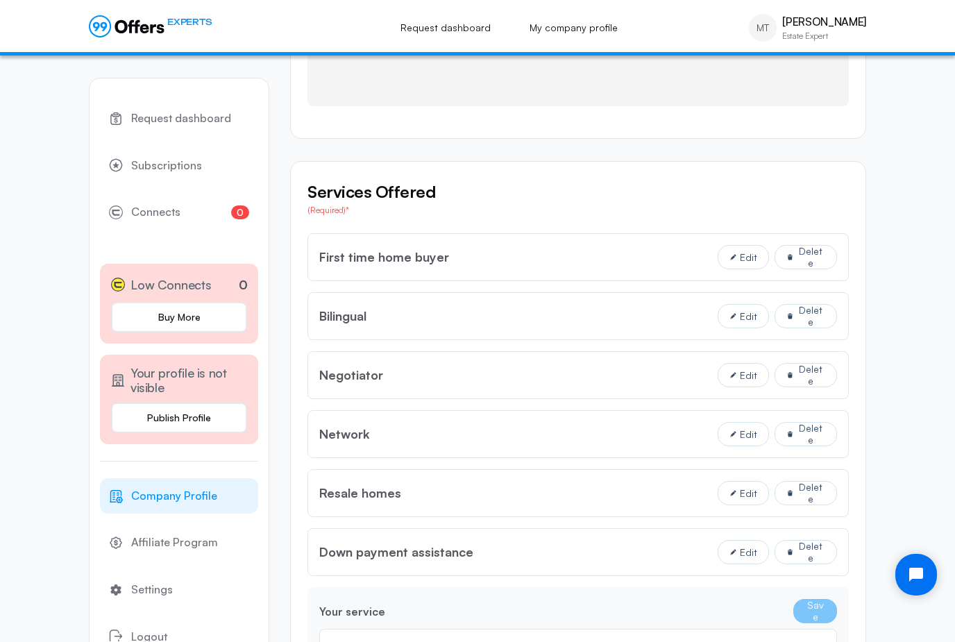
click at [641, 642] on input "text" at bounding box center [578, 649] width 494 height 15
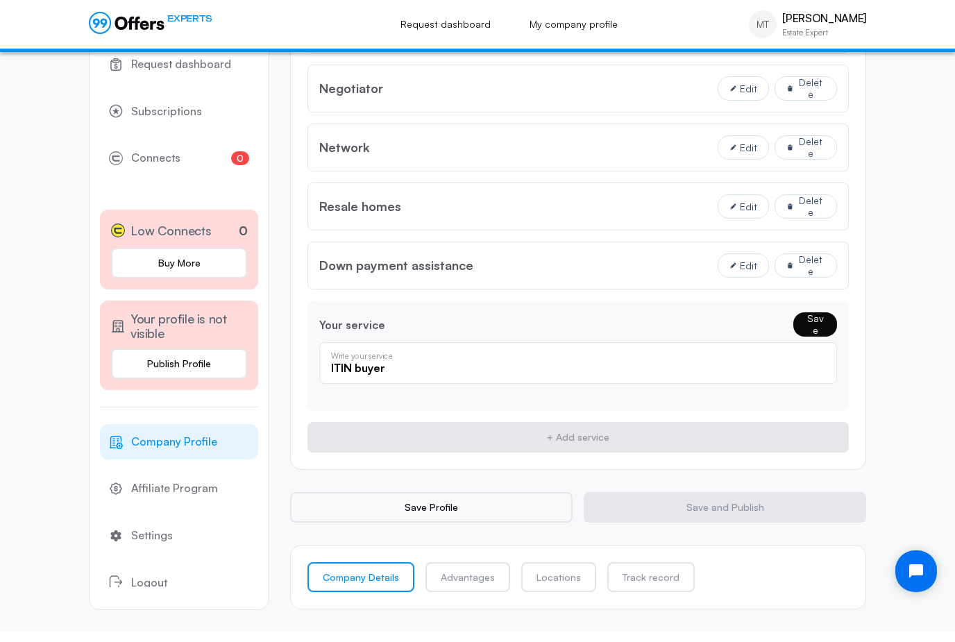
type input "ITIN buyer"
click at [814, 318] on button "Save" at bounding box center [816, 328] width 44 height 24
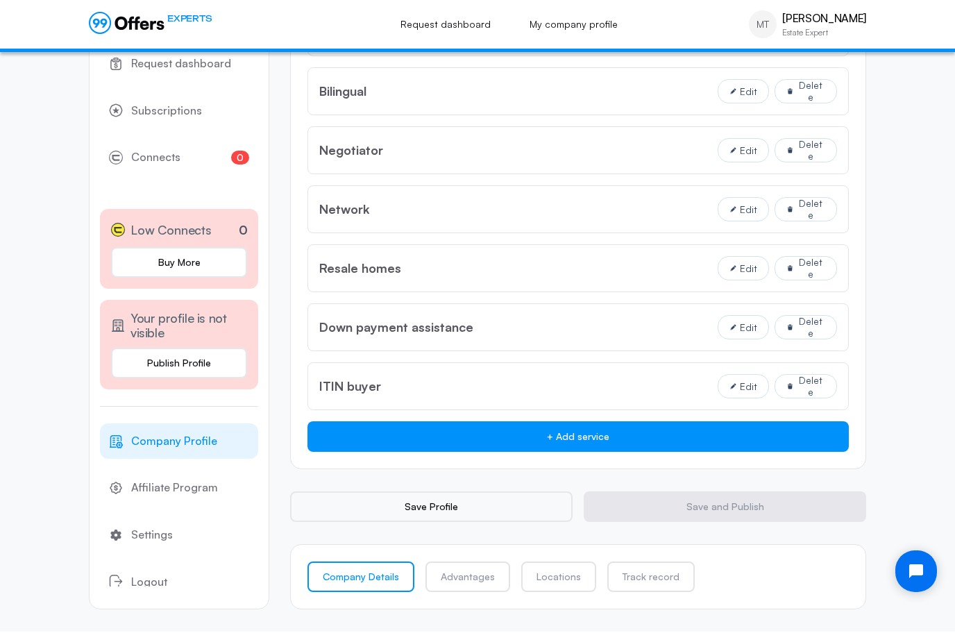
scroll to position [1148, 0]
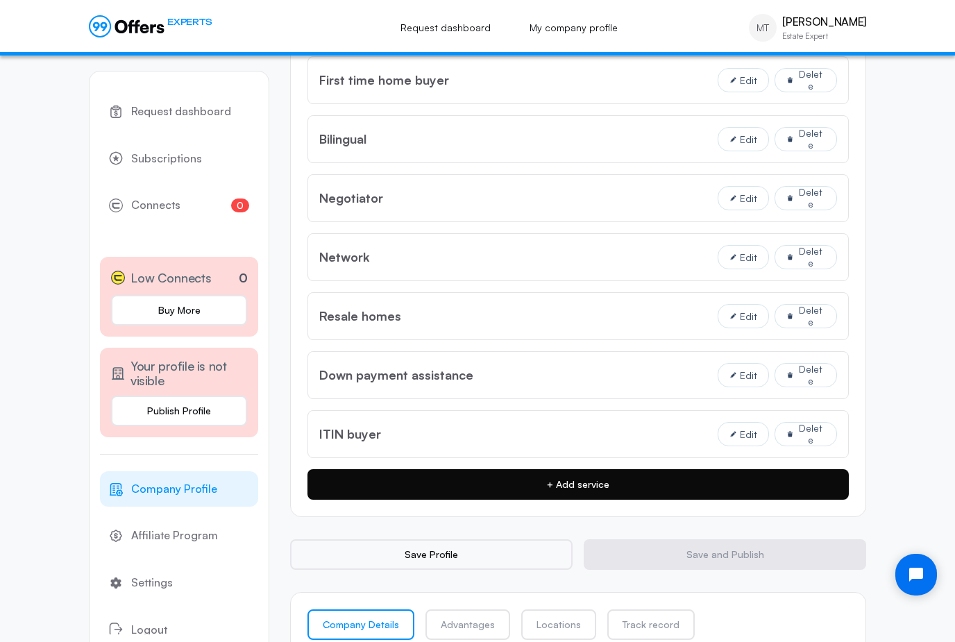
click at [733, 488] on button "+ Add service" at bounding box center [579, 484] width 542 height 31
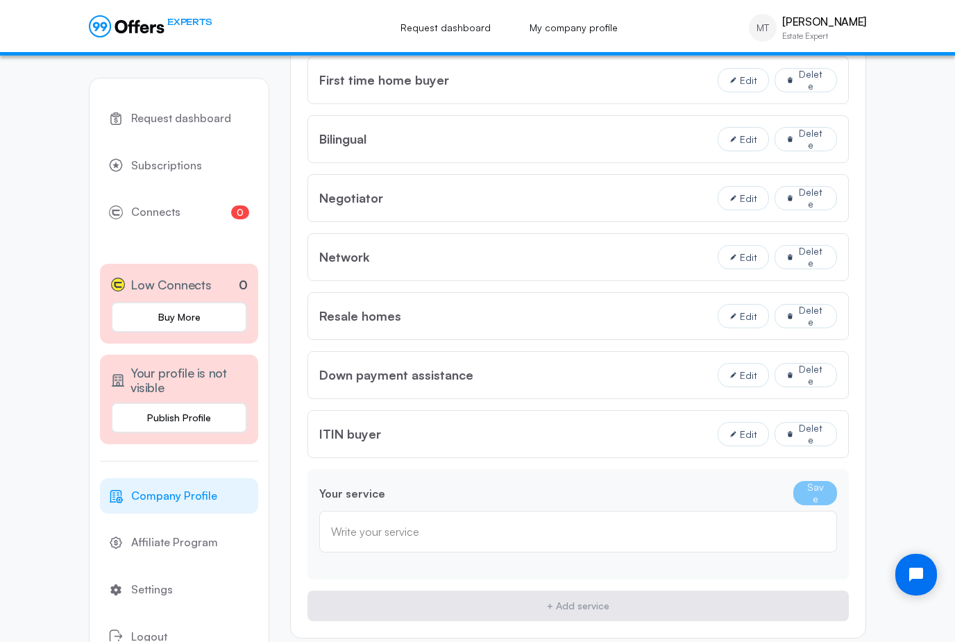
click at [678, 533] on input "text" at bounding box center [578, 531] width 494 height 15
type input "Sellers"
click at [824, 486] on button "Save" at bounding box center [816, 493] width 44 height 24
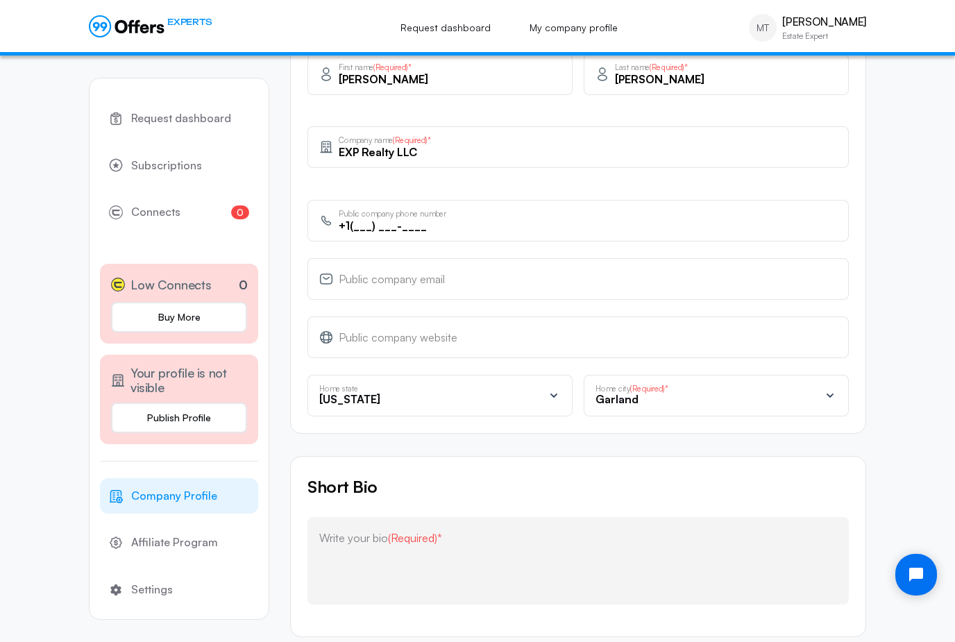
scroll to position [465, 0]
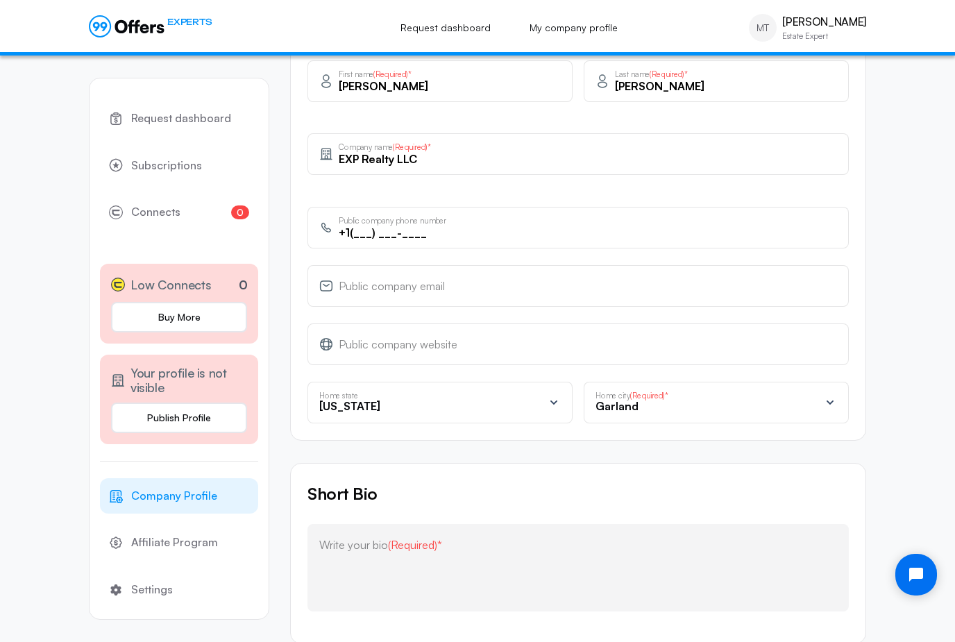
click at [544, 290] on input "email" at bounding box center [588, 285] width 499 height 15
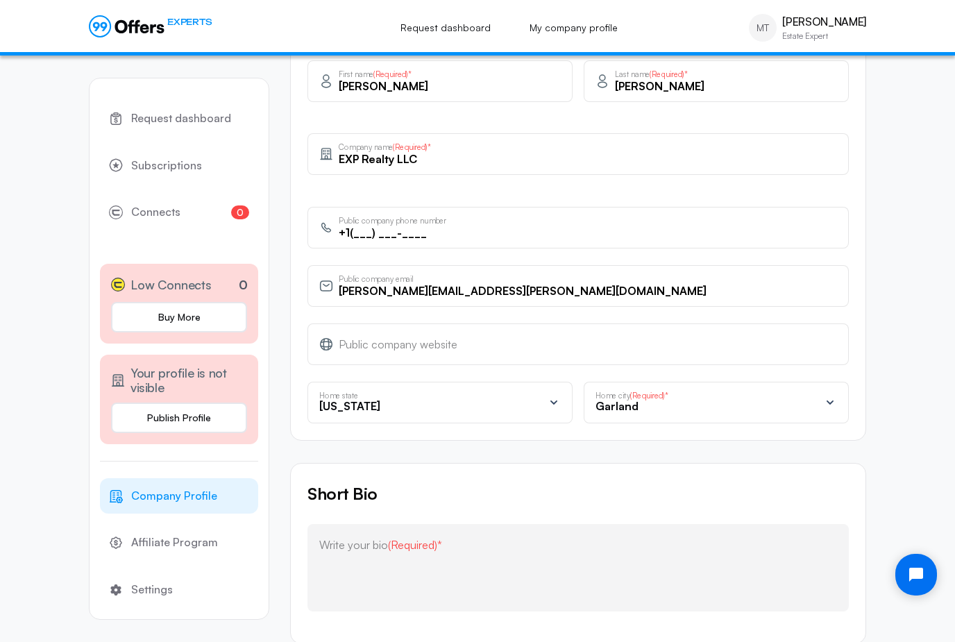
type input "[PERSON_NAME][EMAIL_ADDRESS][PERSON_NAME][DOMAIN_NAME]"
click at [527, 337] on input "text" at bounding box center [588, 344] width 499 height 15
paste input "[URL][DOMAIN_NAME]"
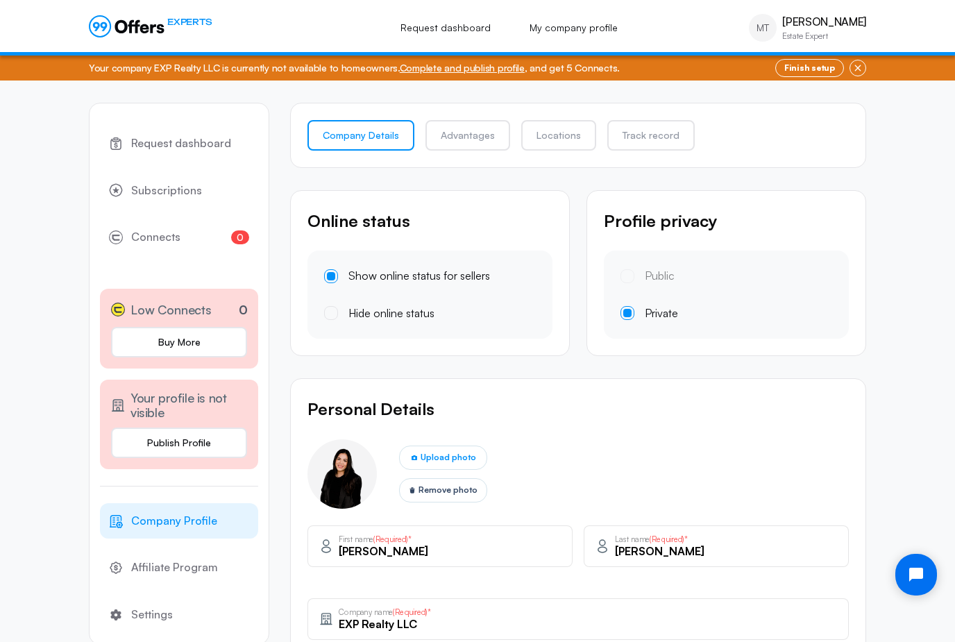
scroll to position [466, 0]
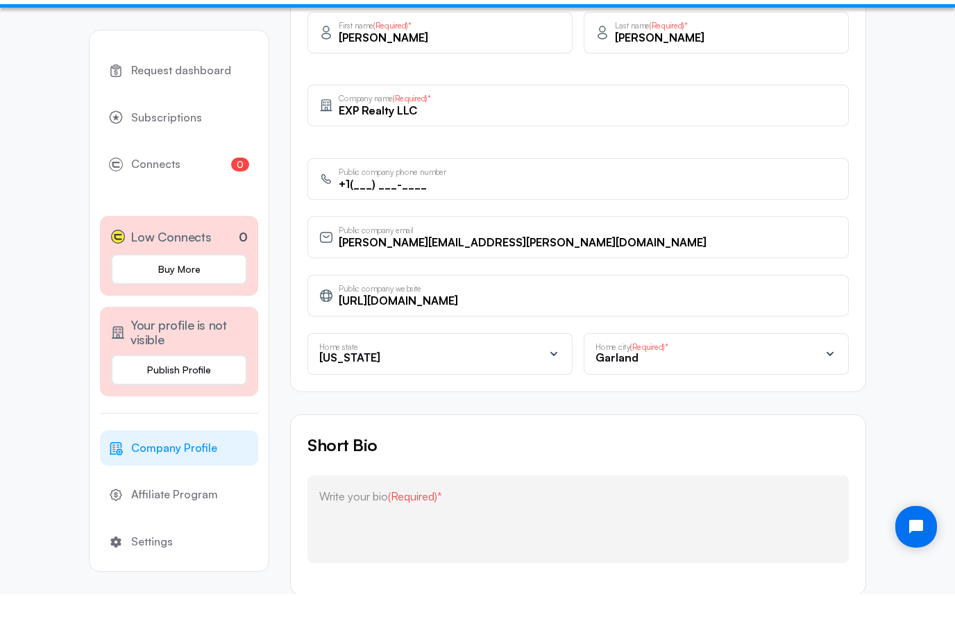
type input "[URL][DOMAIN_NAME]"
click at [512, 538] on div "Write your bio (Required)*" at bounding box center [578, 567] width 518 height 59
paste textarea "[PERSON_NAME] is a dedicated bilingual real estate professional passionate abou…"
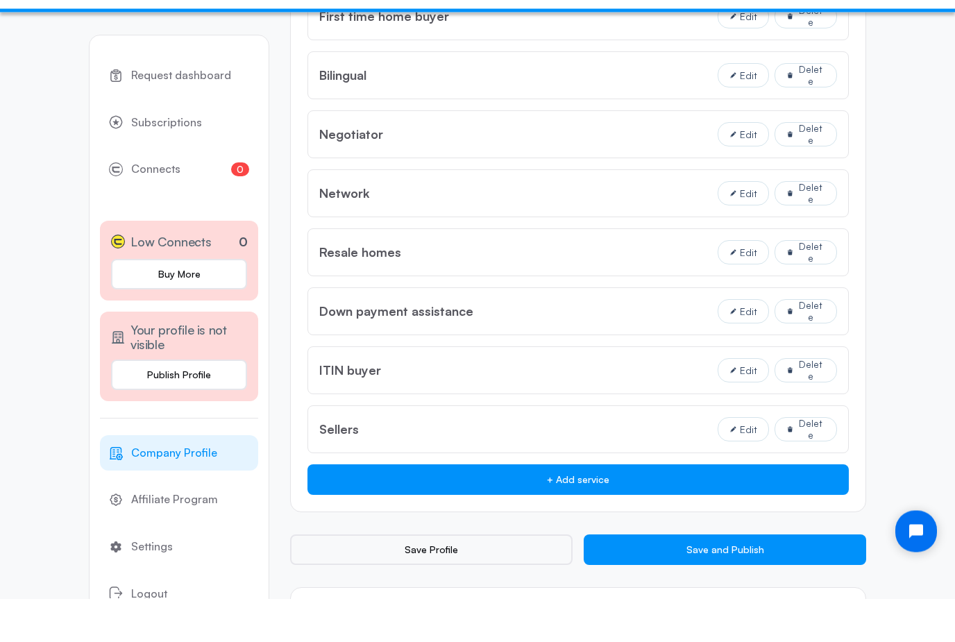
scroll to position [1251, 0]
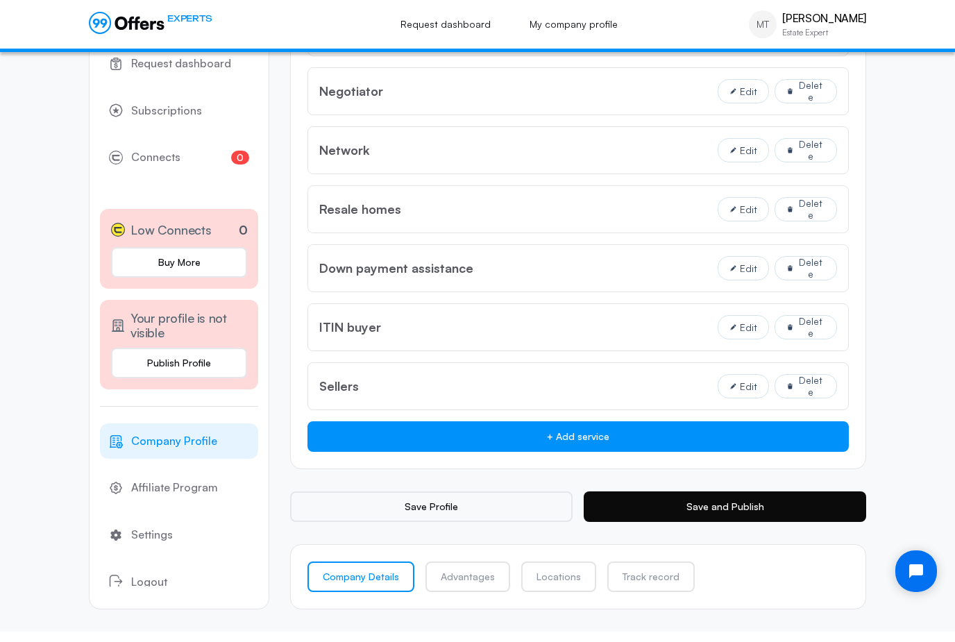
type textarea "[PERSON_NAME] is a dedicated bilingual real estate professional passionate abou…"
click at [814, 499] on button "Save and Publish" at bounding box center [725, 510] width 283 height 31
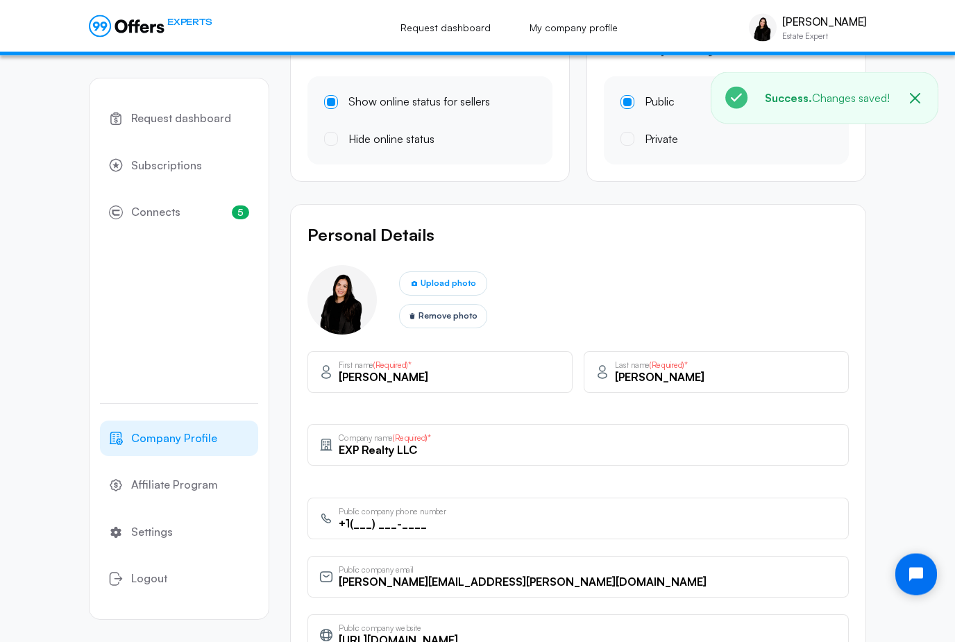
scroll to position [0, 0]
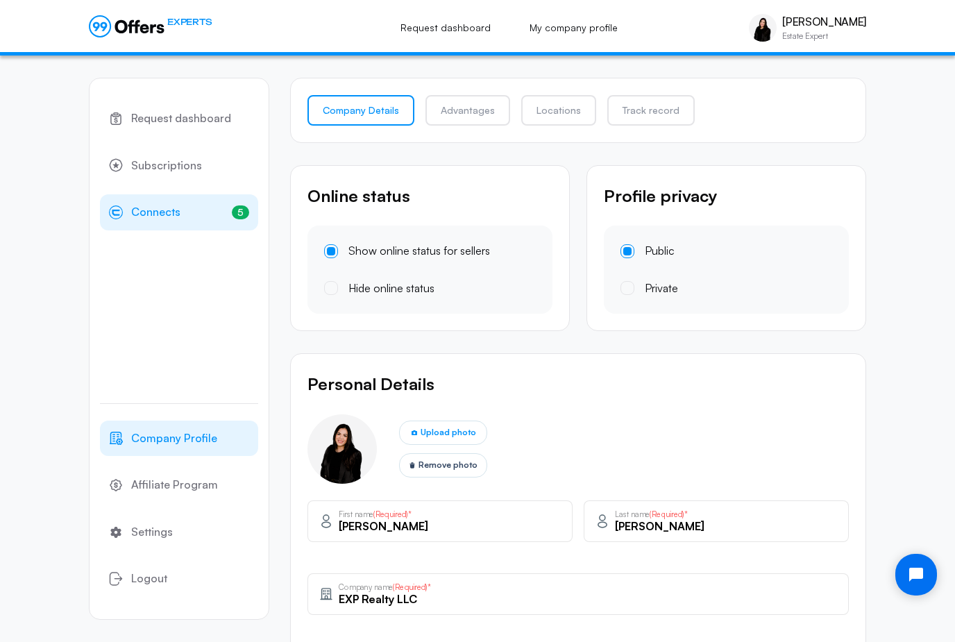
click at [142, 219] on span "Connects" at bounding box center [155, 212] width 49 height 18
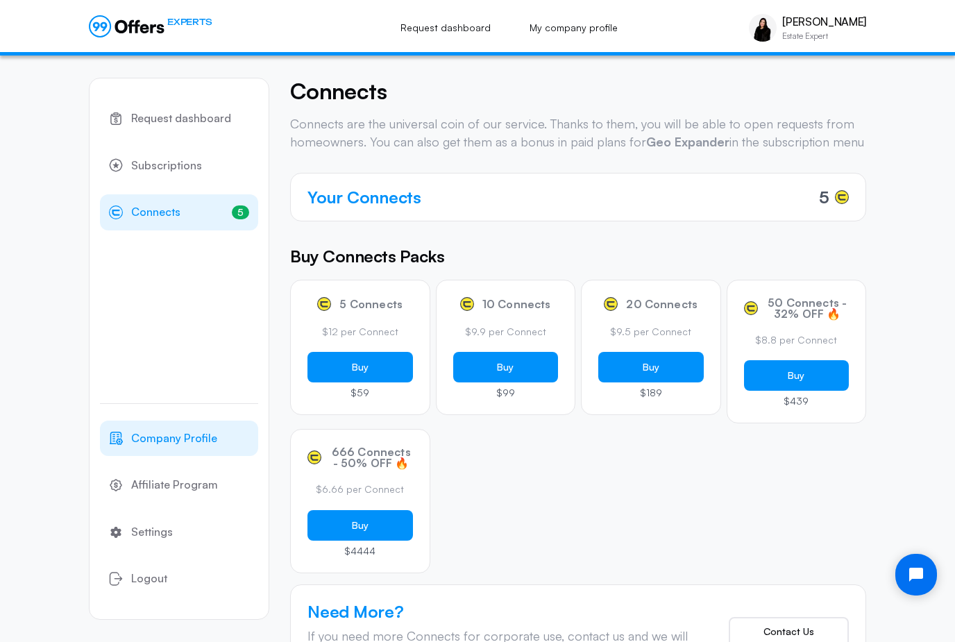
click at [167, 446] on span "Company Profile" at bounding box center [174, 439] width 86 height 18
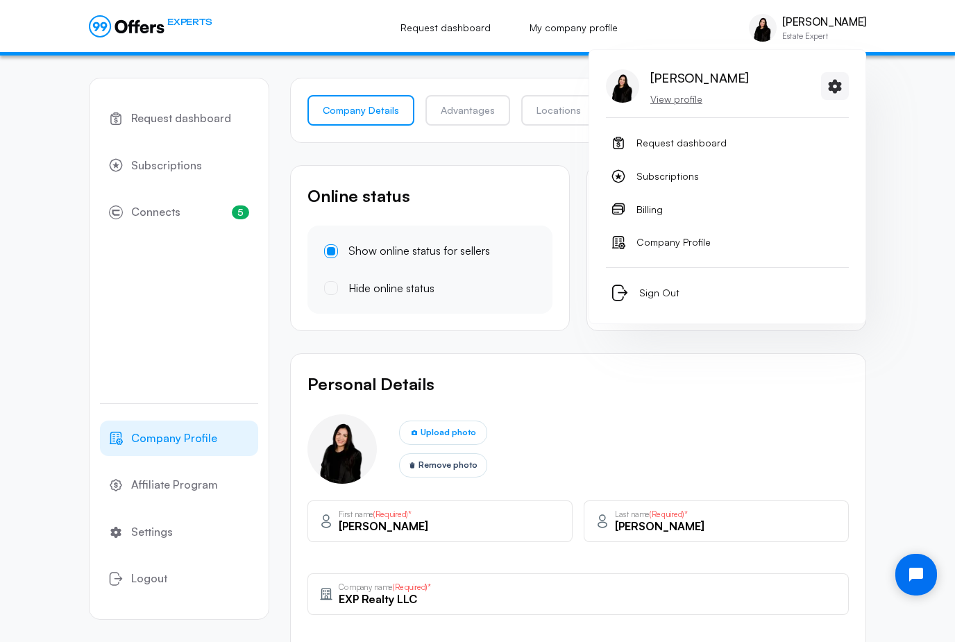
click at [674, 105] on p "View profile" at bounding box center [700, 99] width 98 height 14
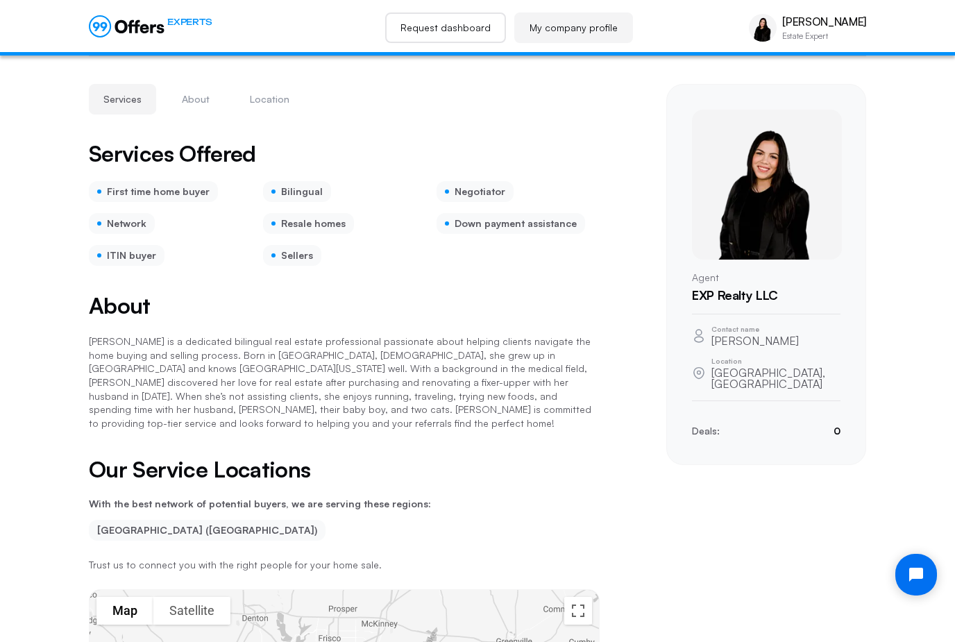
click at [479, 33] on link "Request dashboard" at bounding box center [445, 27] width 121 height 31
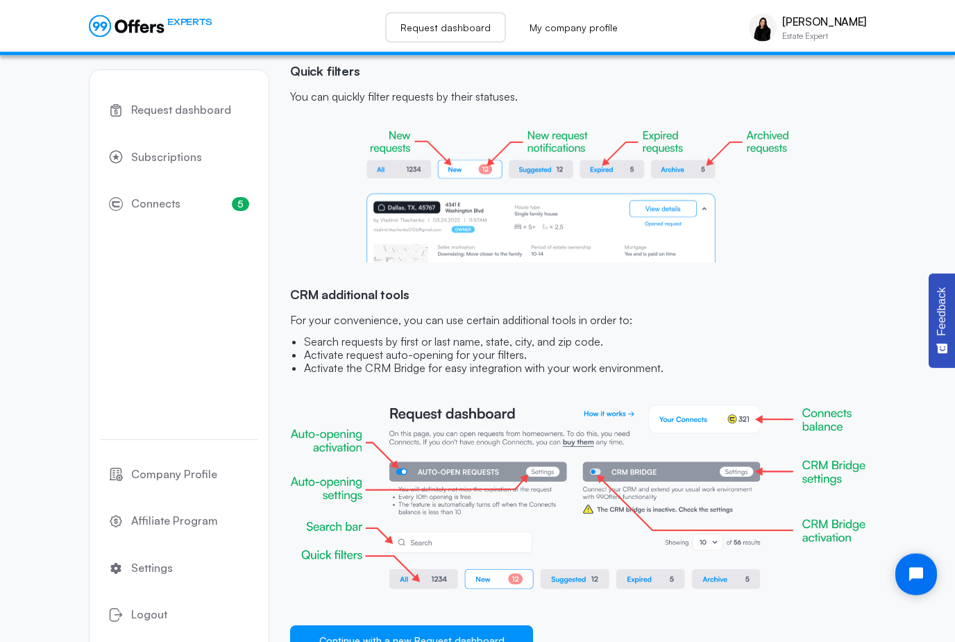
scroll to position [1169, 0]
click at [491, 642] on button "Continue with a new Request dashboard" at bounding box center [411, 640] width 243 height 31
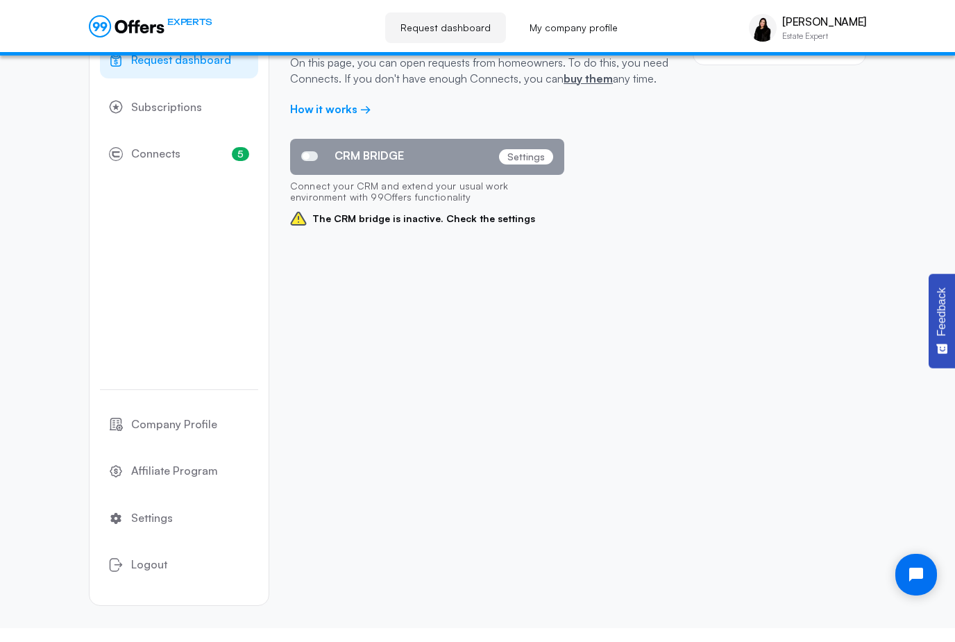
scroll to position [13, 0]
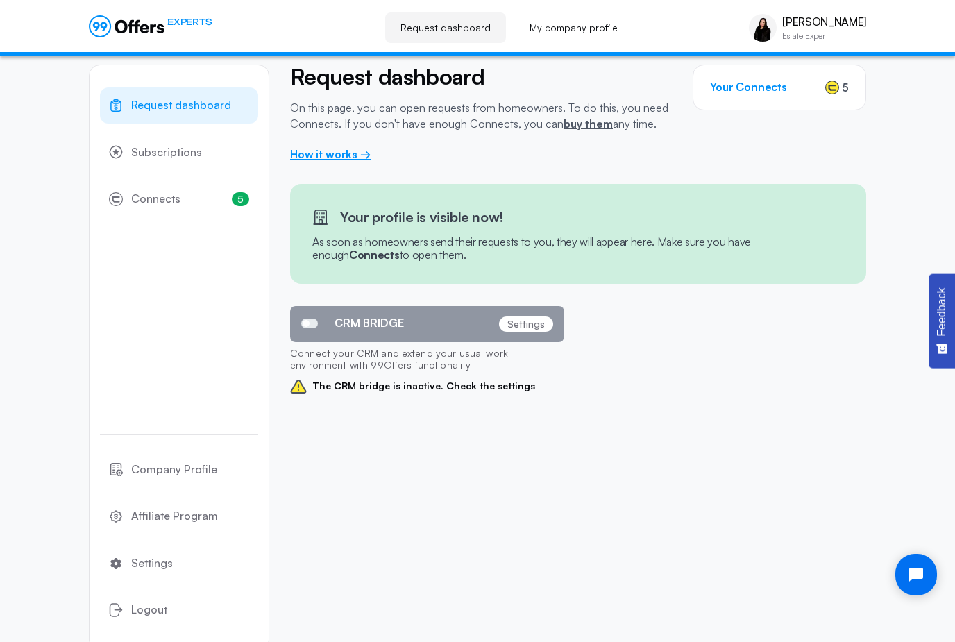
click at [344, 160] on link "How it works →" at bounding box center [330, 154] width 81 height 14
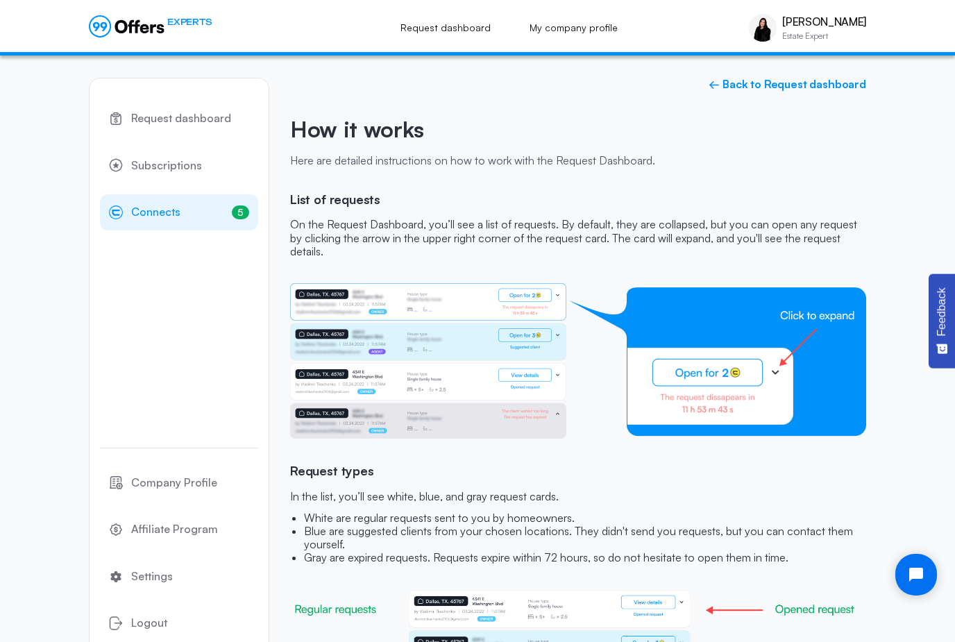
click at [224, 218] on link "5 Connects 5" at bounding box center [179, 212] width 158 height 36
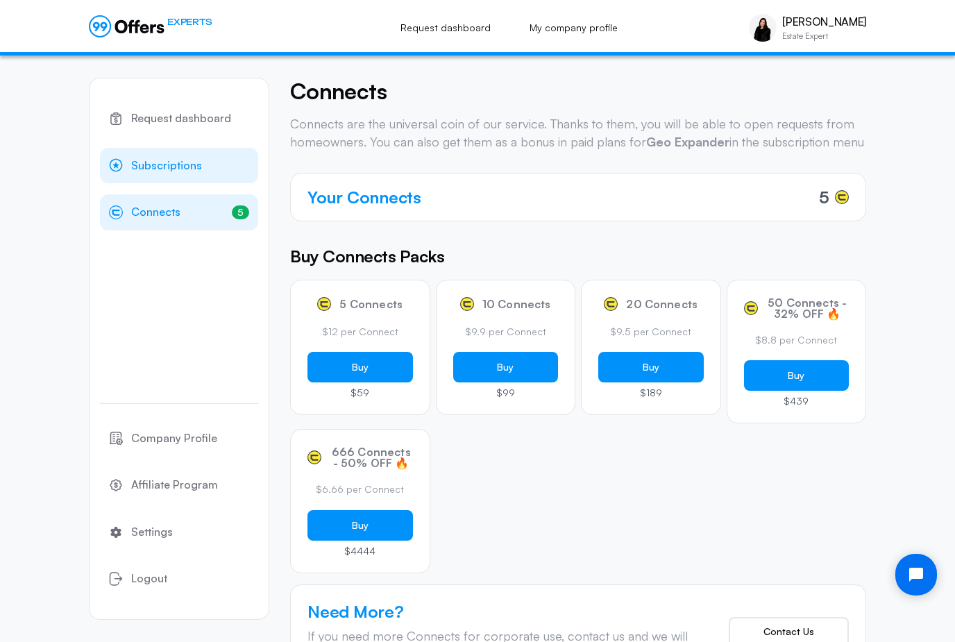
click at [233, 156] on link "Subscriptions" at bounding box center [179, 166] width 158 height 36
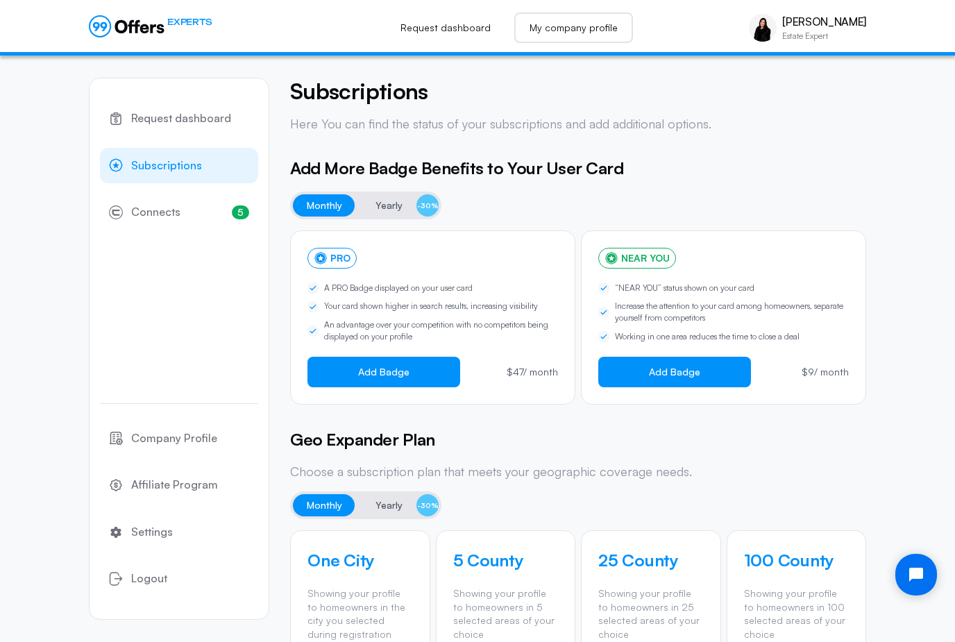
click at [600, 31] on link "My company profile" at bounding box center [574, 27] width 119 height 31
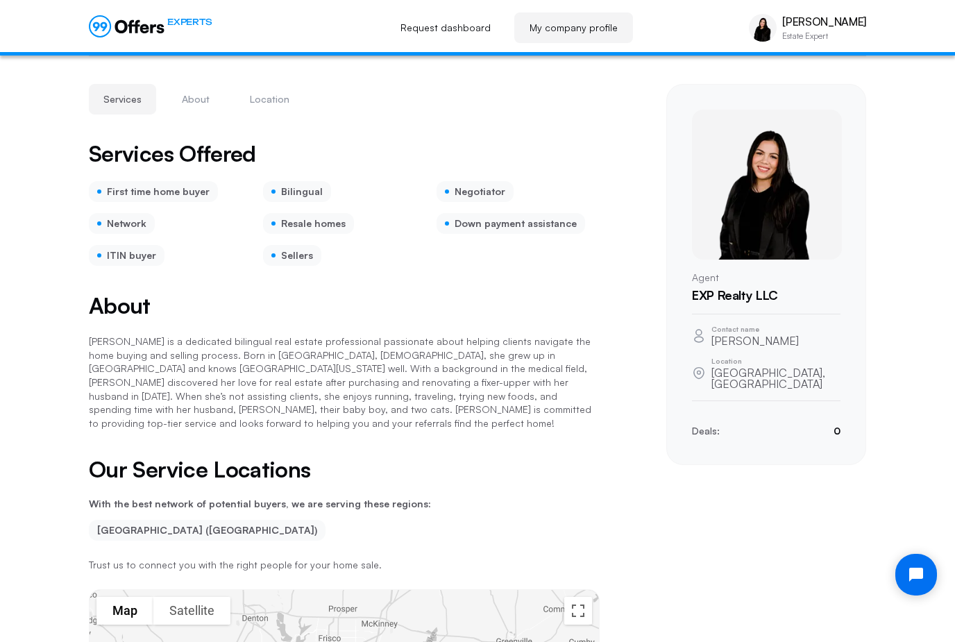
click at [728, 424] on div "Deals: 0" at bounding box center [766, 431] width 149 height 15
click at [744, 424] on div "Deals: 0" at bounding box center [766, 431] width 149 height 15
click at [752, 424] on div "Deals: 0" at bounding box center [766, 431] width 149 height 15
click at [202, 85] on button "About" at bounding box center [195, 99] width 57 height 31
click at [269, 86] on button "Location" at bounding box center [269, 99] width 69 height 31
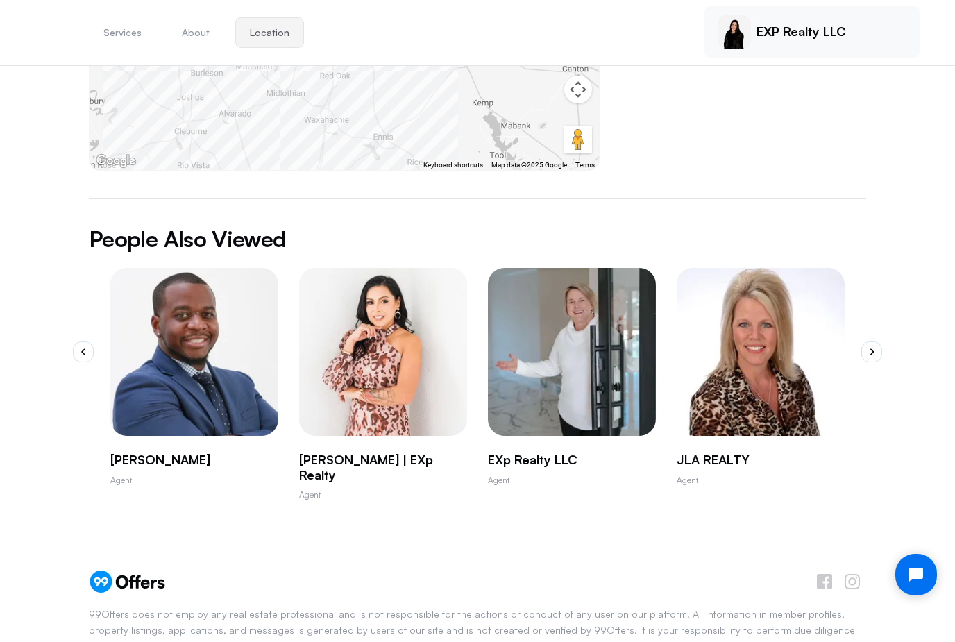
scroll to position [750, 0]
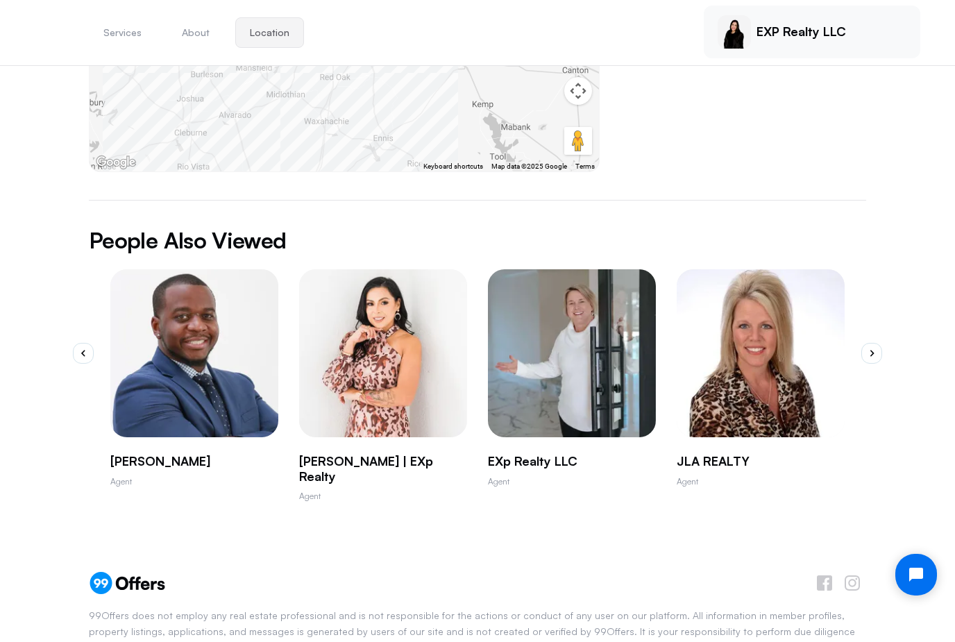
click at [397, 378] on img "2 / 10" at bounding box center [383, 353] width 168 height 168
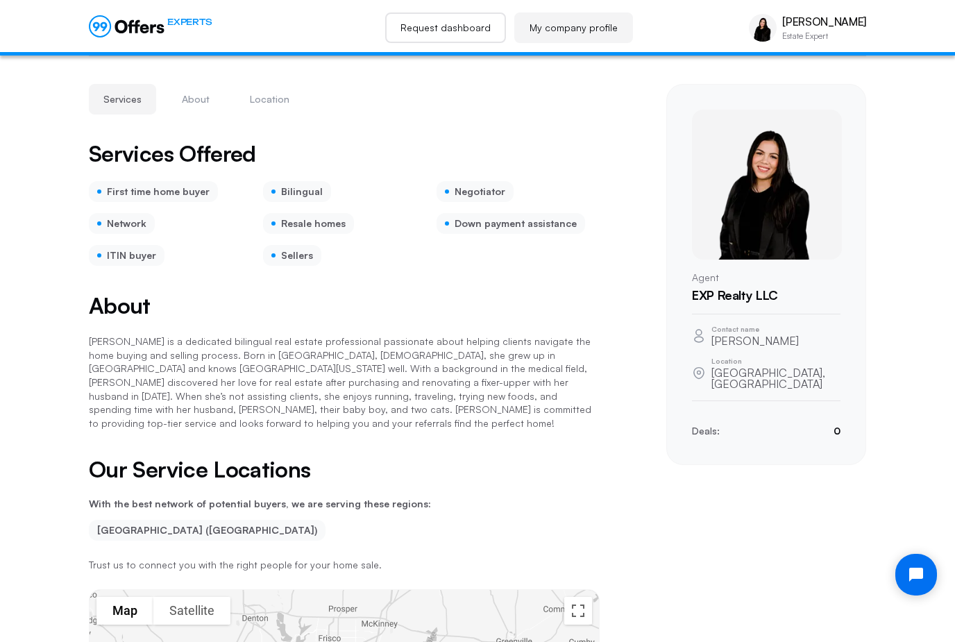
click at [451, 18] on link "Request dashboard" at bounding box center [445, 27] width 121 height 31
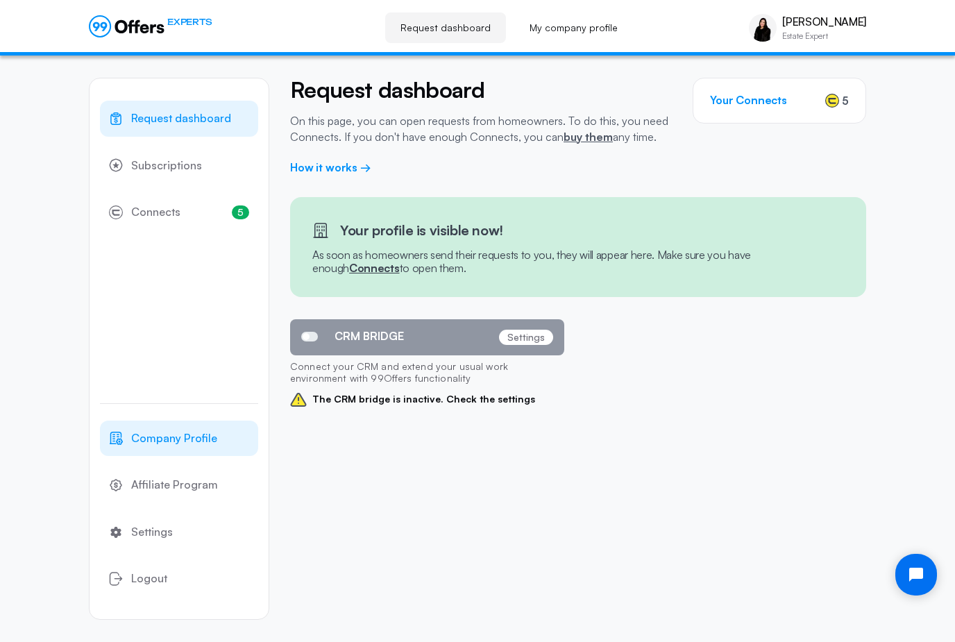
click at [222, 448] on link "Company Profile" at bounding box center [179, 439] width 158 height 36
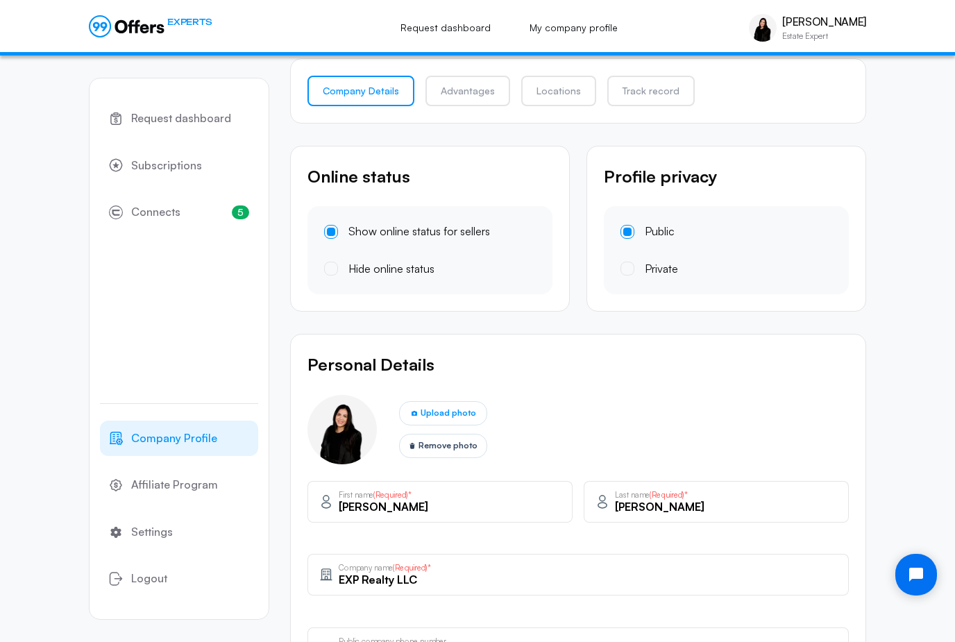
scroll to position [122, 0]
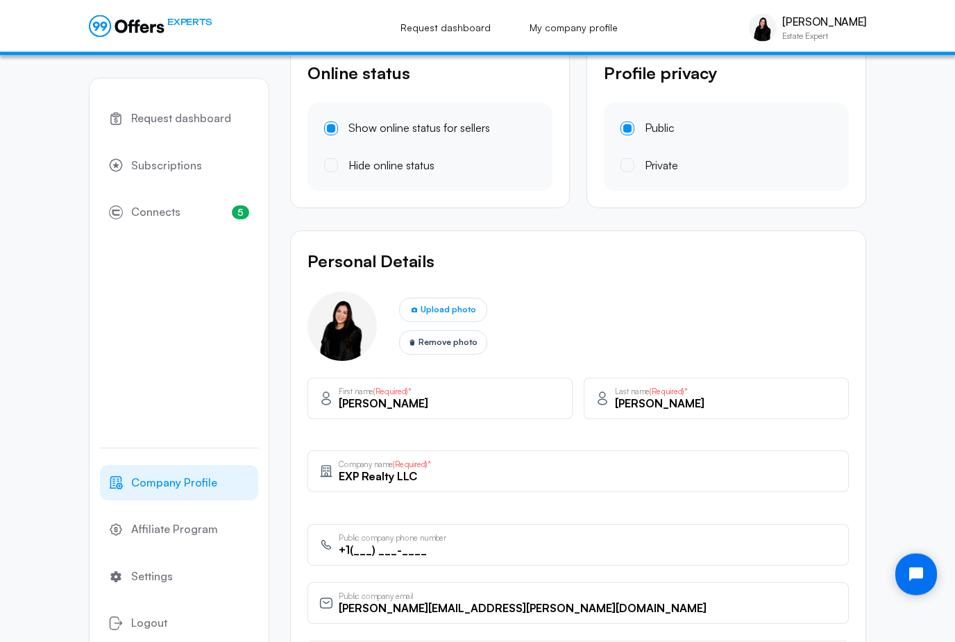
click at [340, 476] on input "EXP Realty LLC" at bounding box center [588, 476] width 499 height 15
type input "[PERSON_NAME] | eXp Realty LLC"
click at [662, 461] on label "Company name (Required)*" at bounding box center [513, 465] width 349 height 10
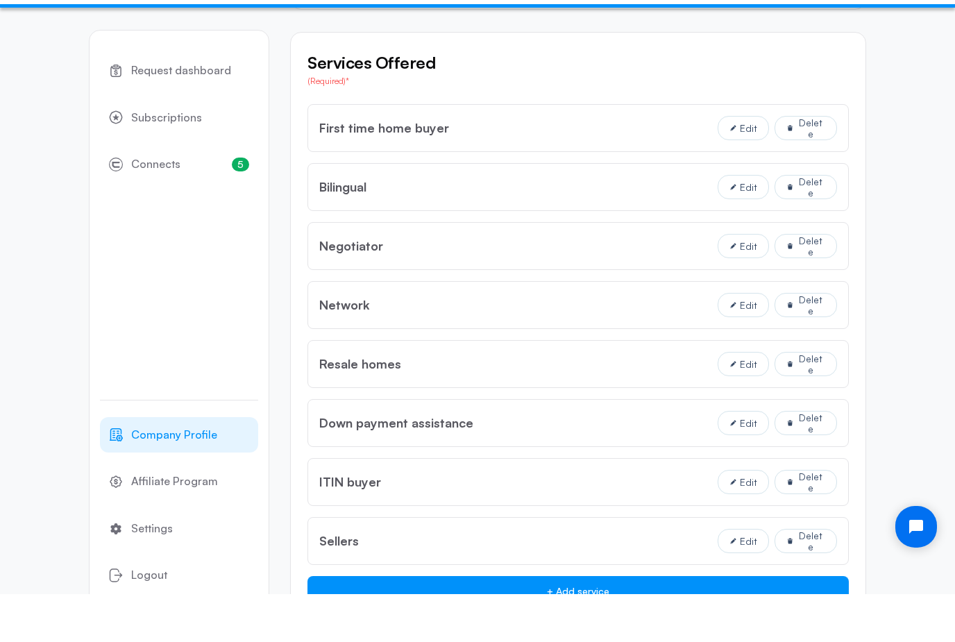
scroll to position [1079, 0]
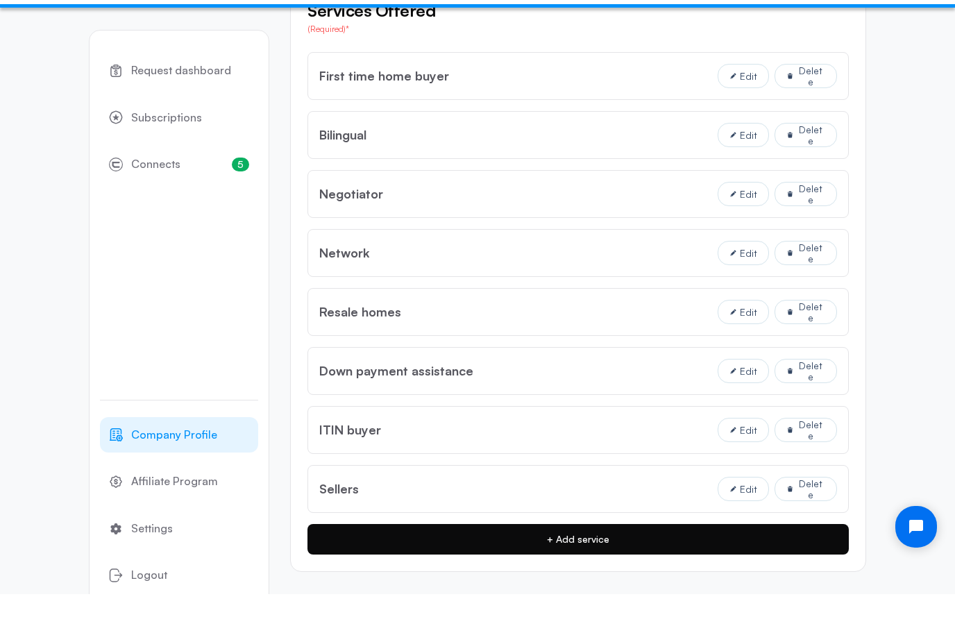
click at [679, 572] on button "+ Add service" at bounding box center [579, 587] width 542 height 31
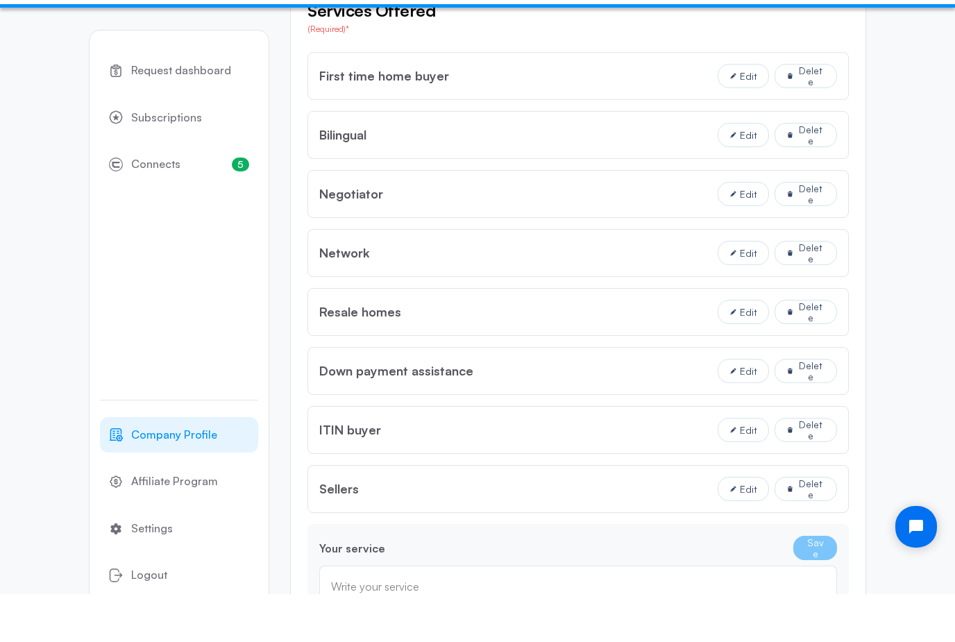
scroll to position [1127, 0]
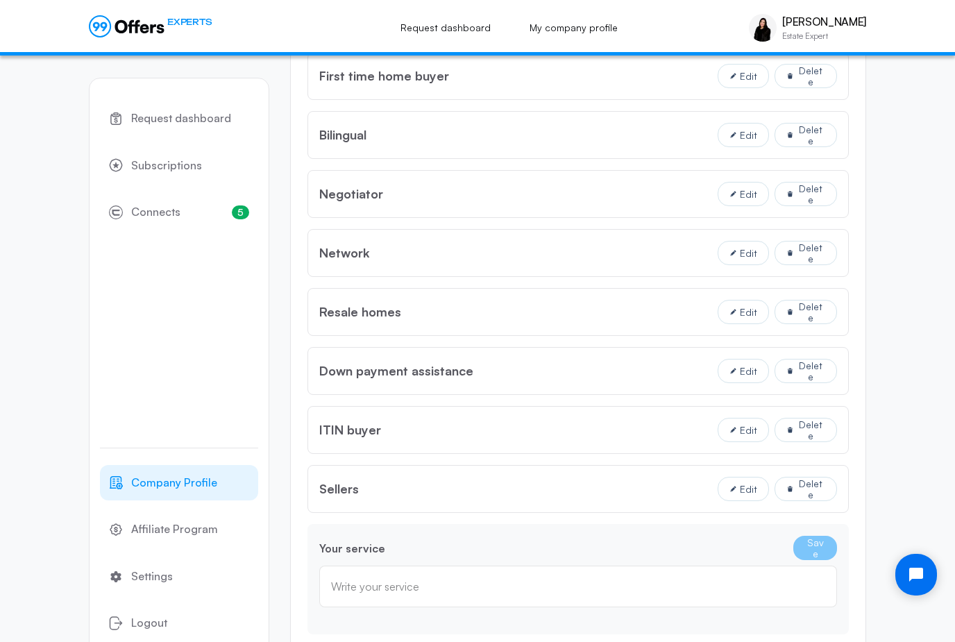
click at [628, 579] on div "Write your service" at bounding box center [578, 586] width 494 height 15
type input "Investment Property"
click at [828, 546] on button "Save" at bounding box center [816, 548] width 44 height 24
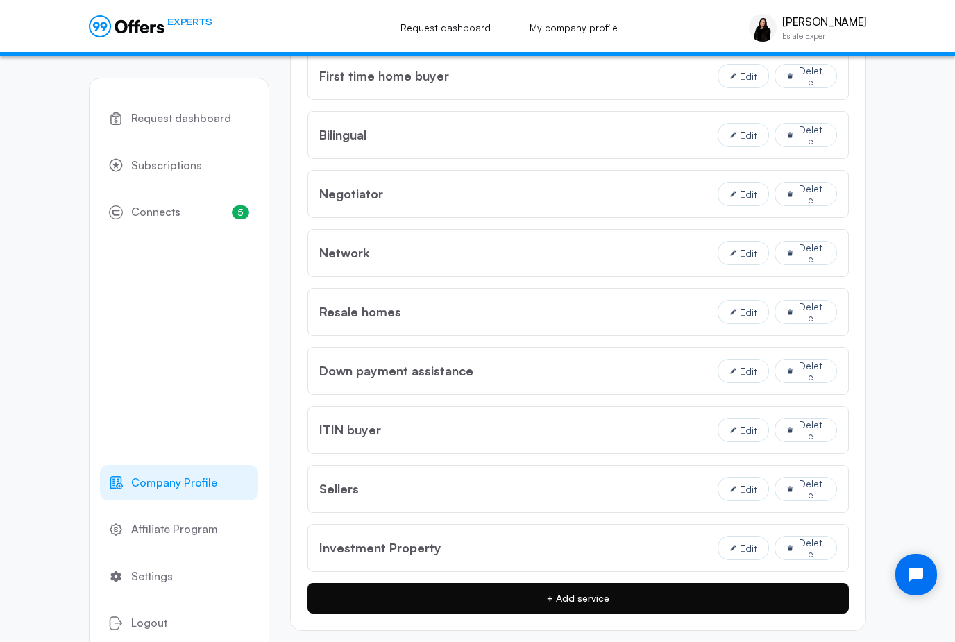
click at [723, 601] on button "+ Add service" at bounding box center [579, 598] width 542 height 31
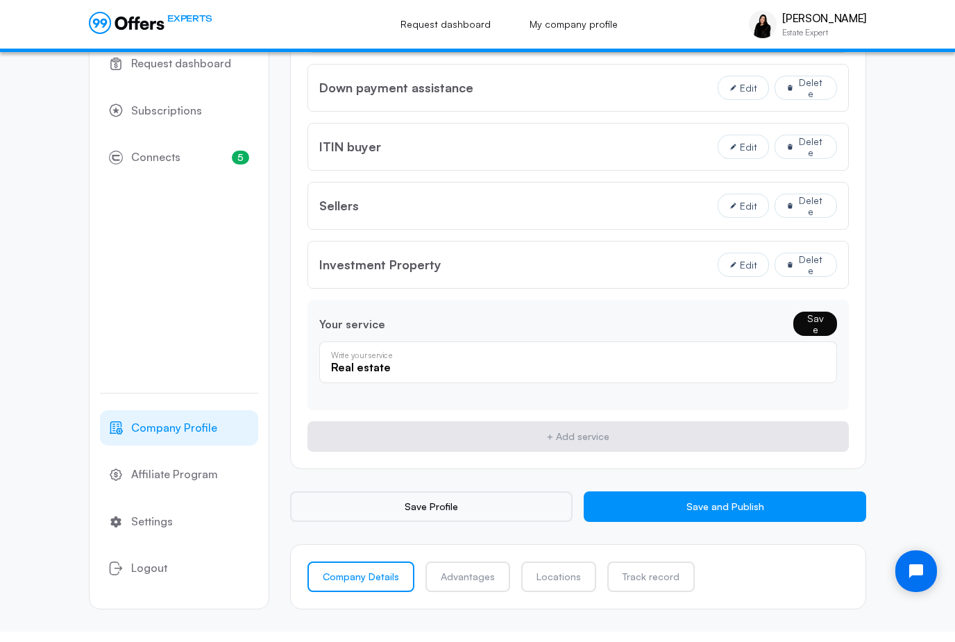
type input "Real estate"
click at [815, 328] on button "Save" at bounding box center [816, 327] width 44 height 24
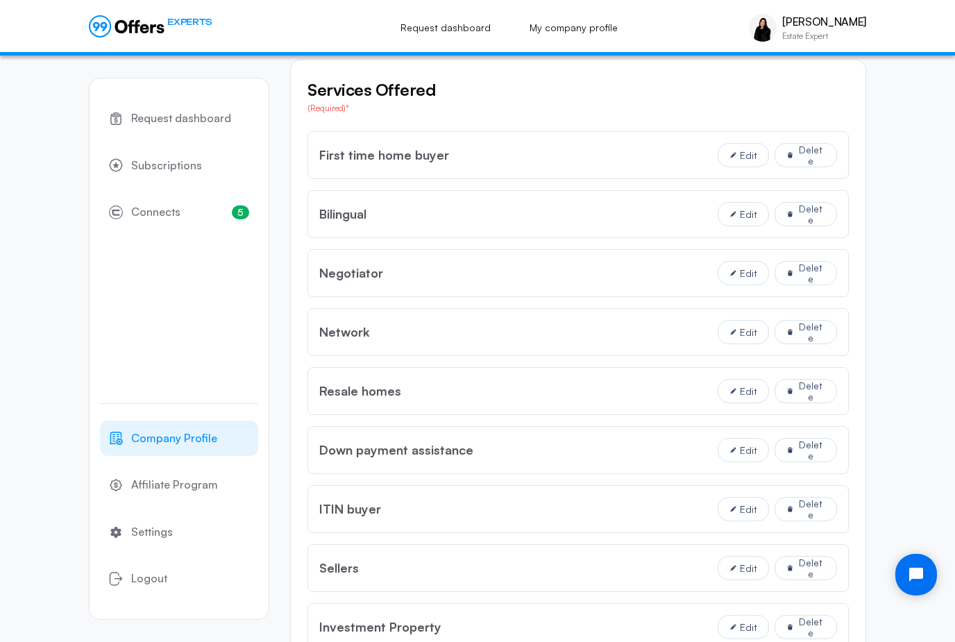
scroll to position [1345, 0]
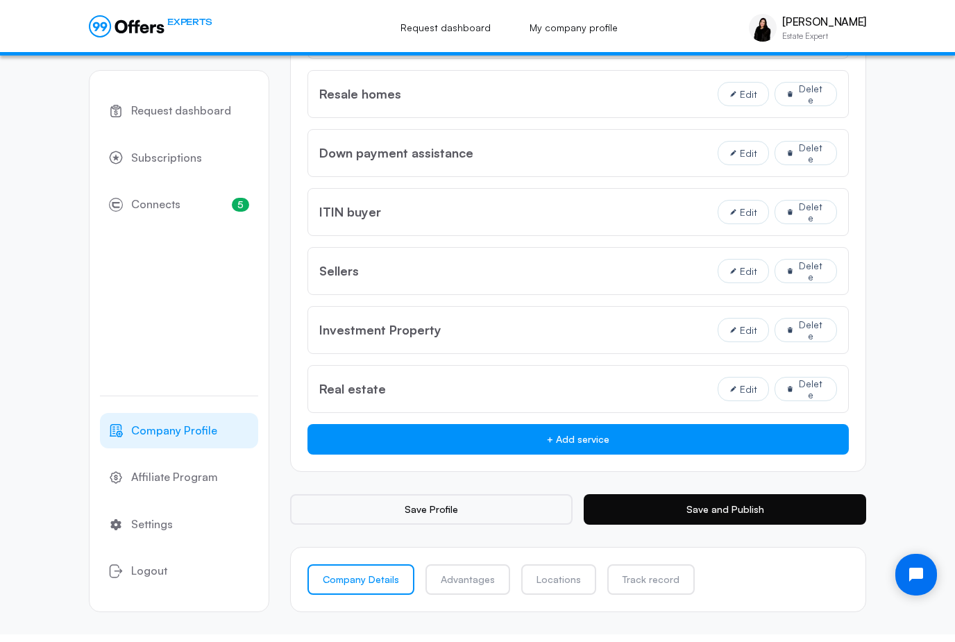
click at [801, 503] on button "Save and Publish" at bounding box center [725, 509] width 283 height 31
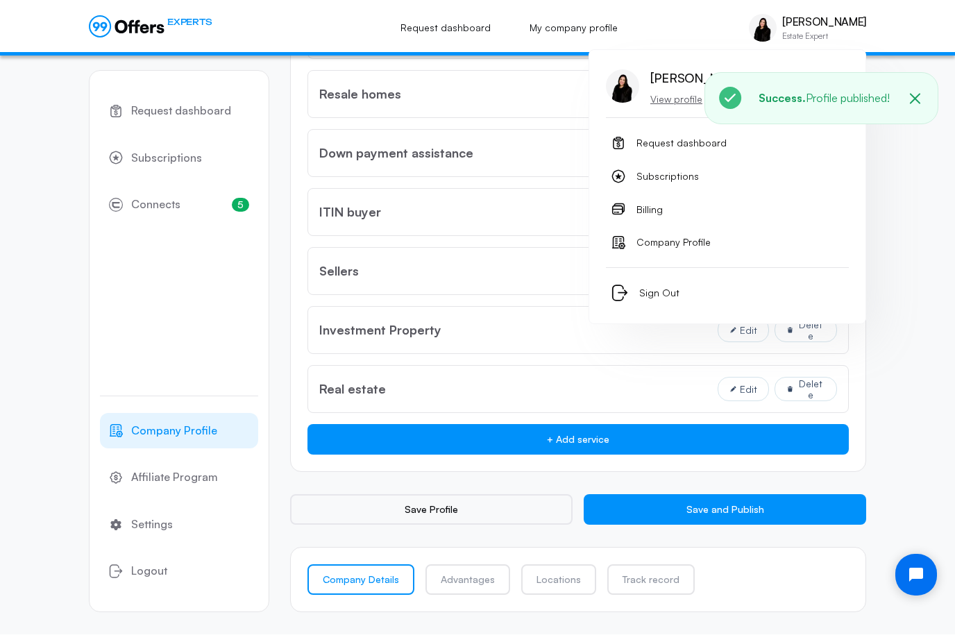
click at [671, 99] on p "View profile" at bounding box center [700, 99] width 98 height 14
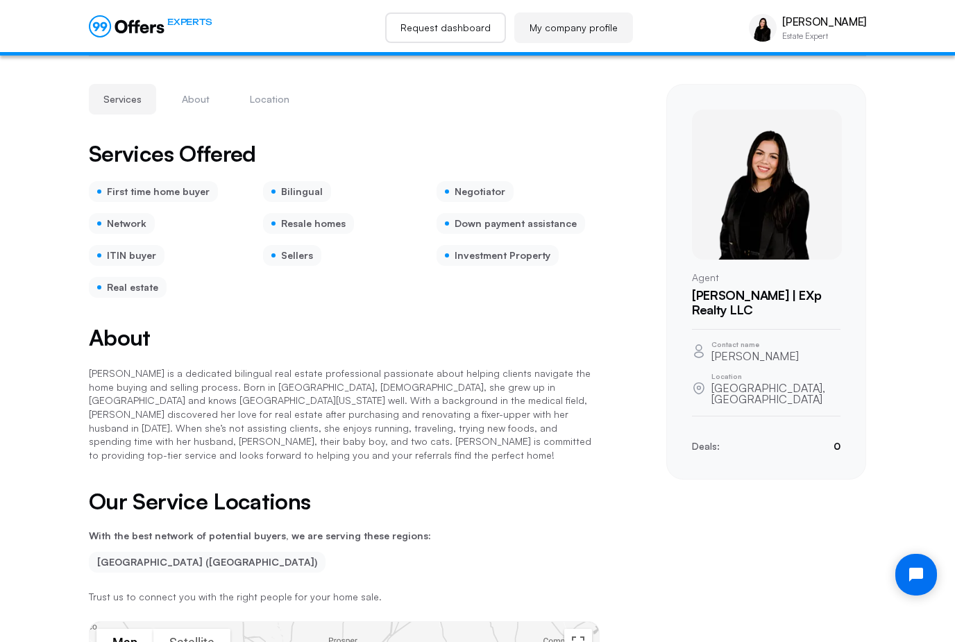
click at [481, 14] on link "Request dashboard" at bounding box center [445, 27] width 121 height 31
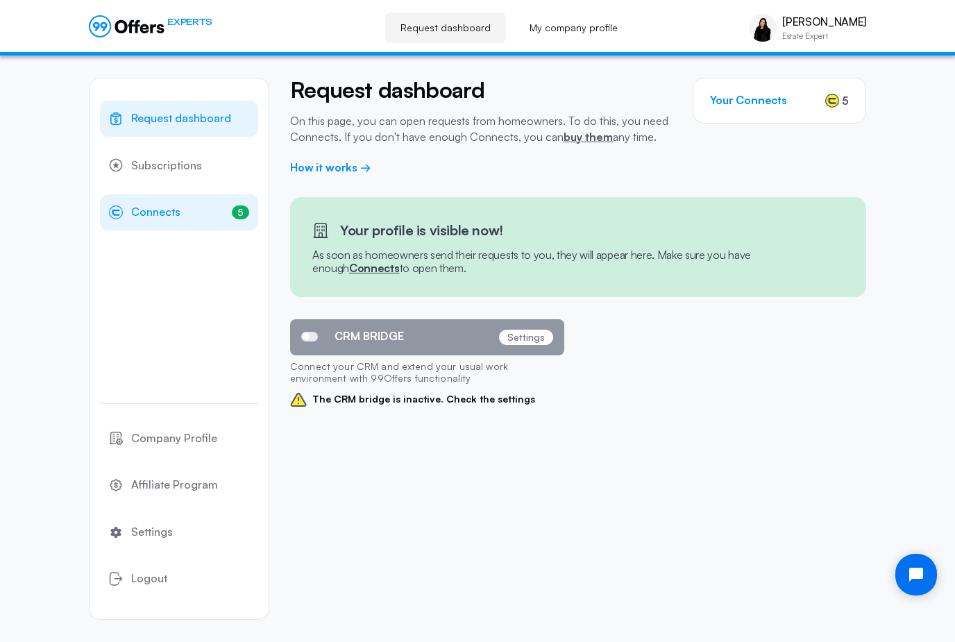
click at [145, 219] on span "Connects" at bounding box center [155, 212] width 49 height 18
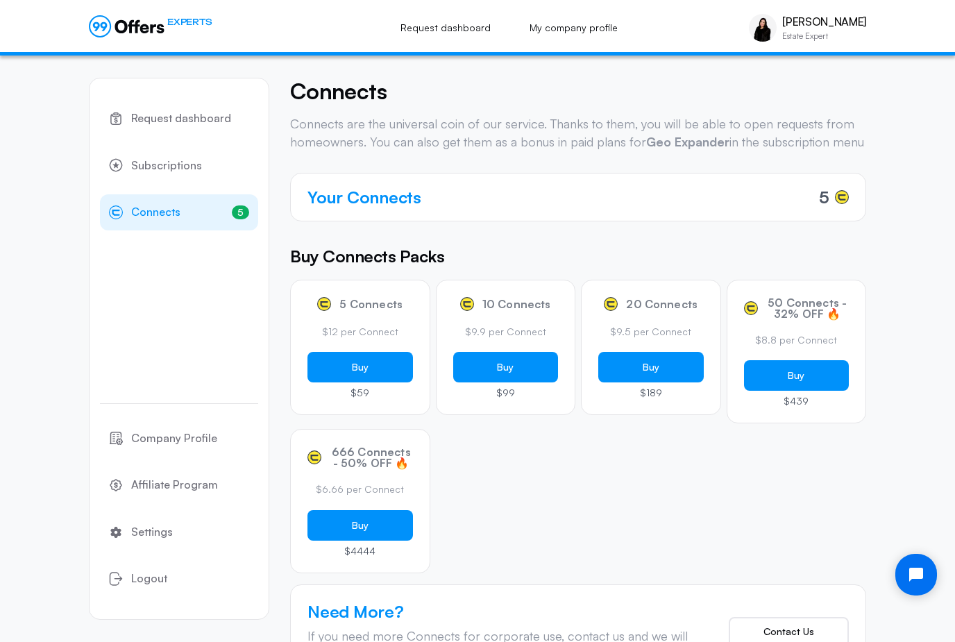
click at [841, 222] on div "Your Connects 5" at bounding box center [578, 197] width 576 height 49
click at [762, 197] on div "Your Connects 5" at bounding box center [578, 197] width 576 height 49
click at [395, 203] on h4 "Your Connects" at bounding box center [365, 197] width 114 height 25
click at [397, 210] on h4 "Your Connects" at bounding box center [365, 197] width 114 height 25
click at [130, 116] on link "Request dashboard" at bounding box center [179, 119] width 158 height 36
